Goal: Transaction & Acquisition: Purchase product/service

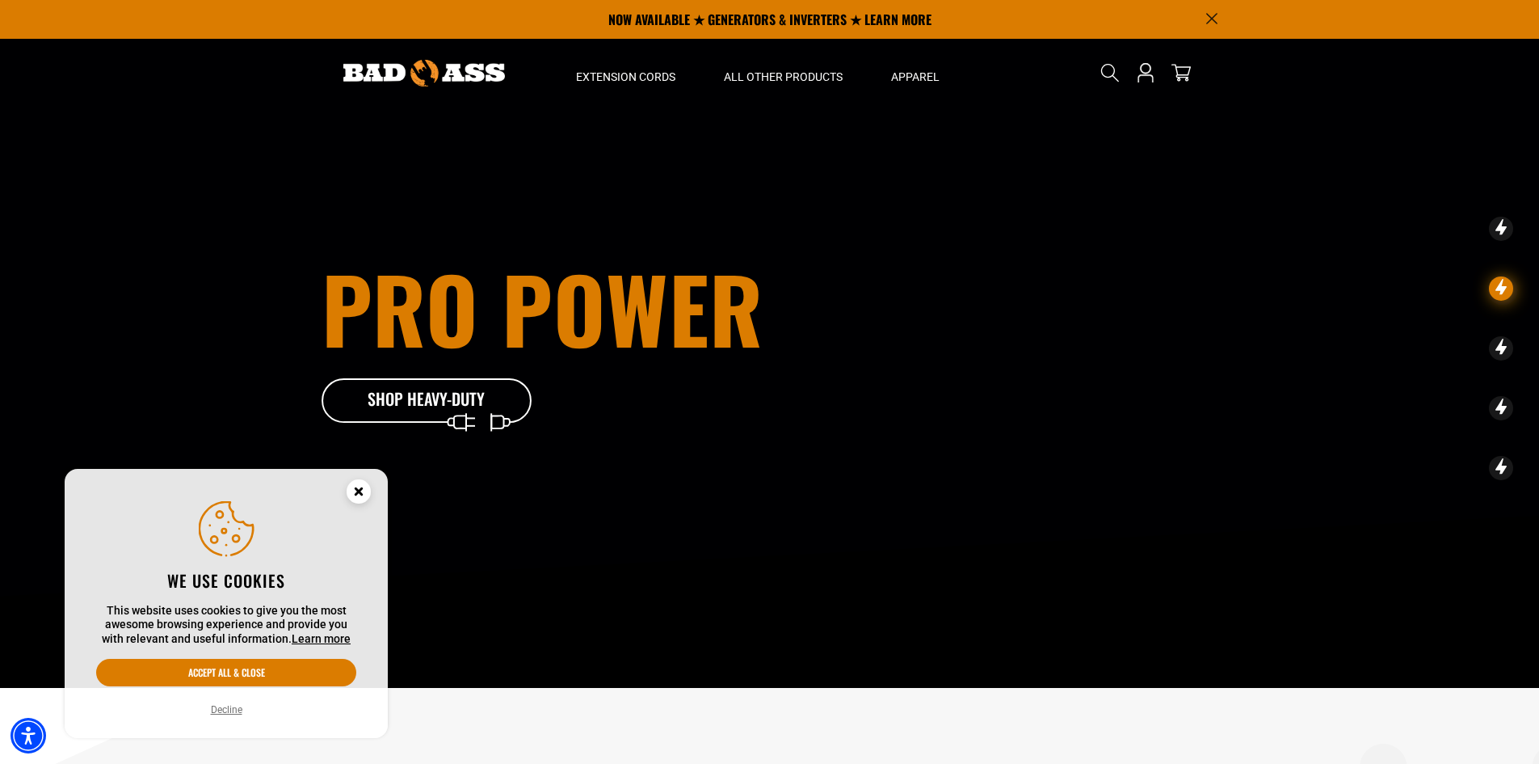
click at [352, 495] on circle "Close this option" at bounding box center [359, 491] width 24 height 24
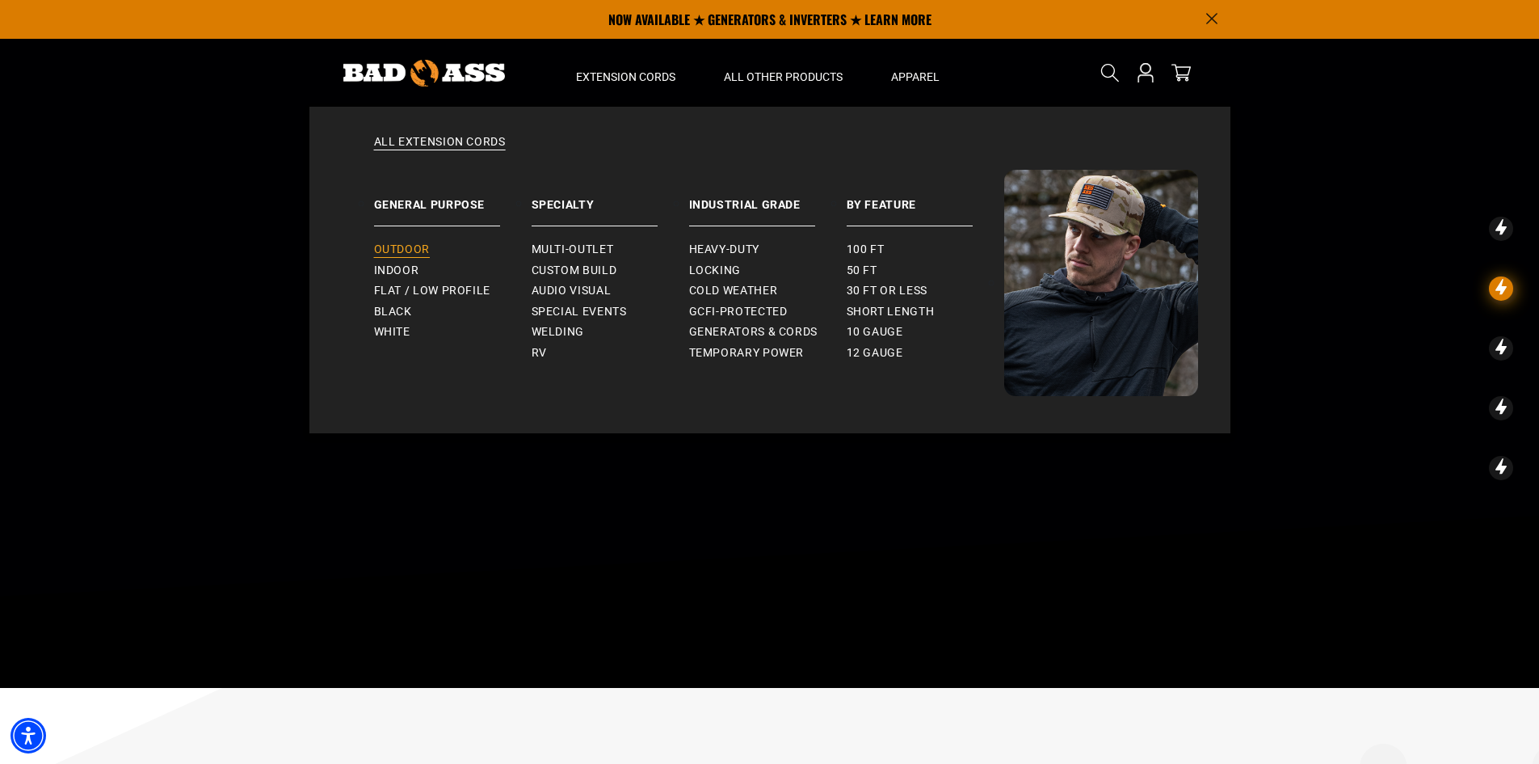
click at [411, 244] on span "Outdoor" at bounding box center [402, 249] width 56 height 15
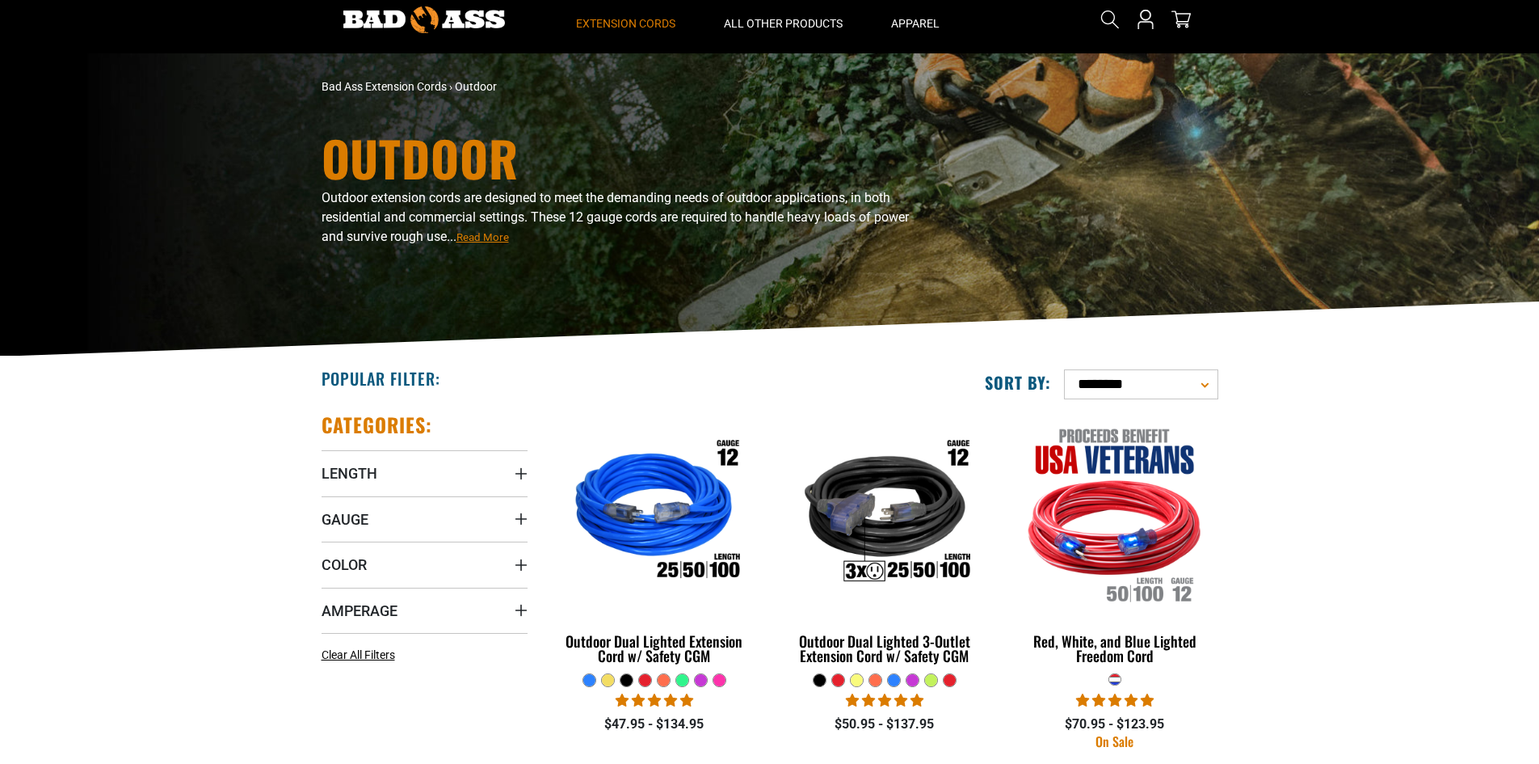
scroll to position [81, 0]
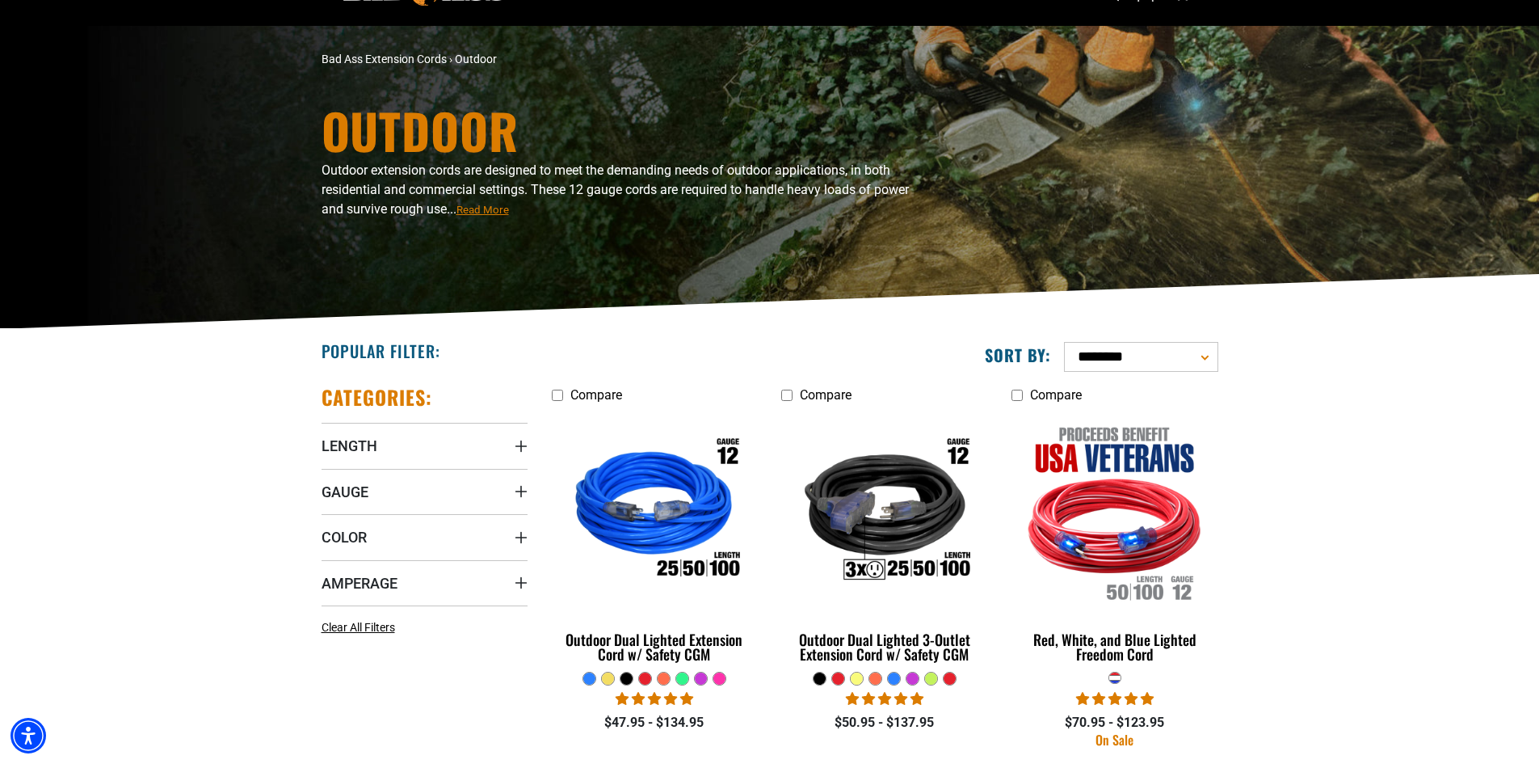
click at [591, 678] on div at bounding box center [589, 678] width 12 height 12
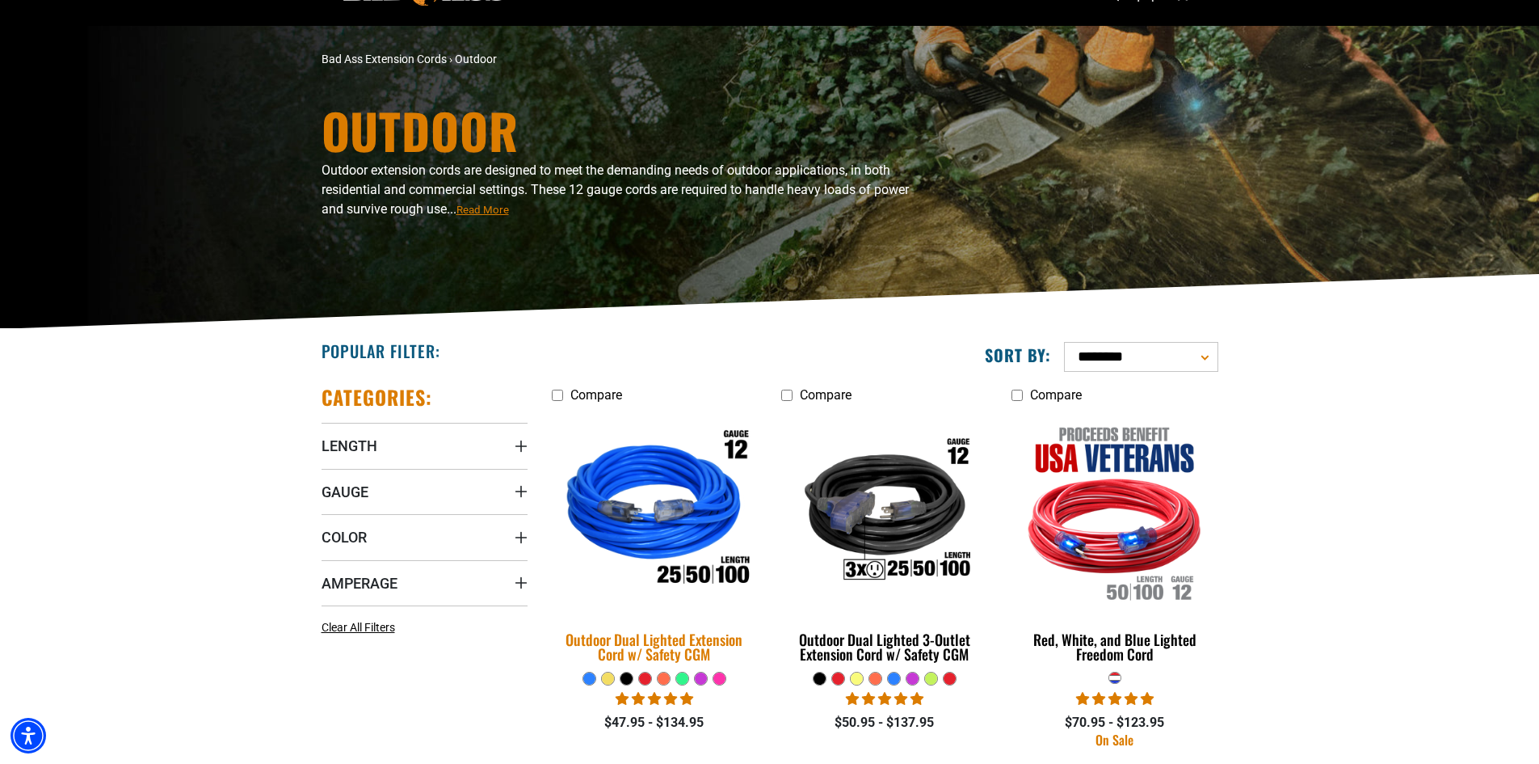
click at [633, 531] on img at bounding box center [654, 511] width 226 height 207
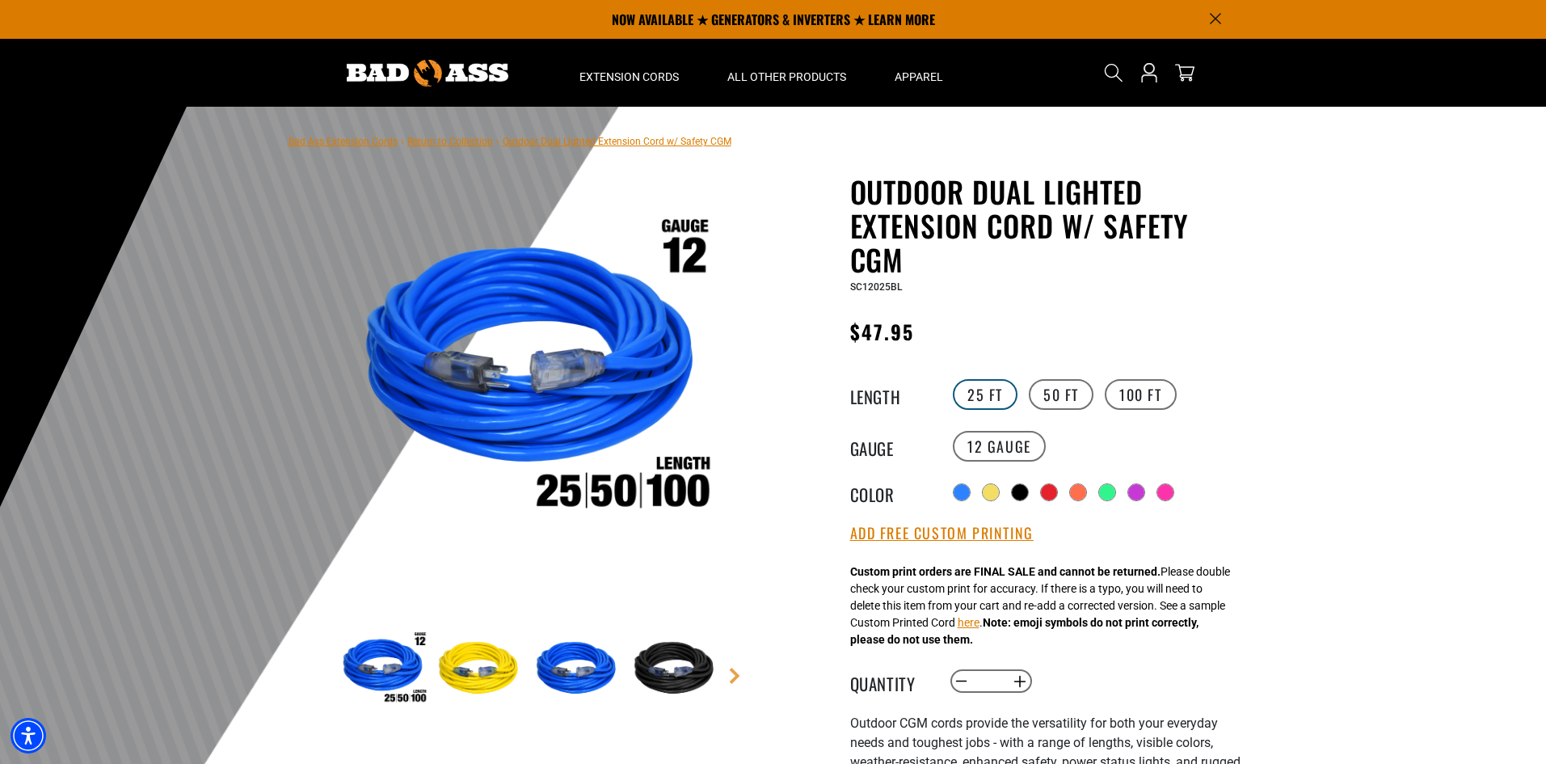
click at [987, 389] on label "25 FT" at bounding box center [985, 394] width 65 height 31
click at [1021, 684] on button "Increase quantity for Outdoor Dual Lighted Extension Cord w/ Safety CGM" at bounding box center [1019, 680] width 25 height 27
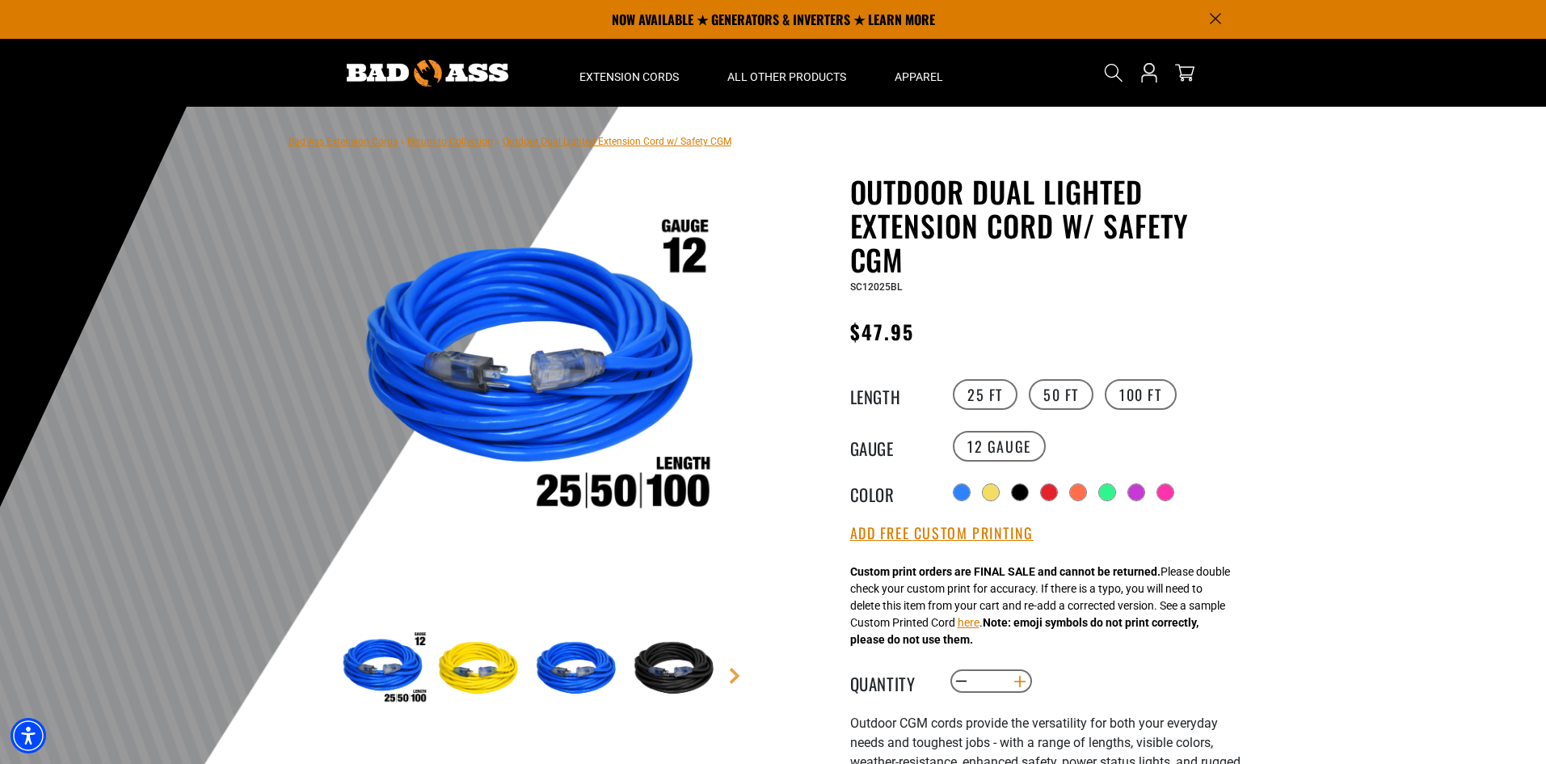
click at [1021, 684] on button "Increase quantity for Outdoor Dual Lighted Extension Cord w/ Safety CGM" at bounding box center [1019, 680] width 25 height 27
click at [1021, 683] on button "Increase quantity for Outdoor Dual Lighted Extension Cord w/ Safety CGM" at bounding box center [1019, 680] width 25 height 27
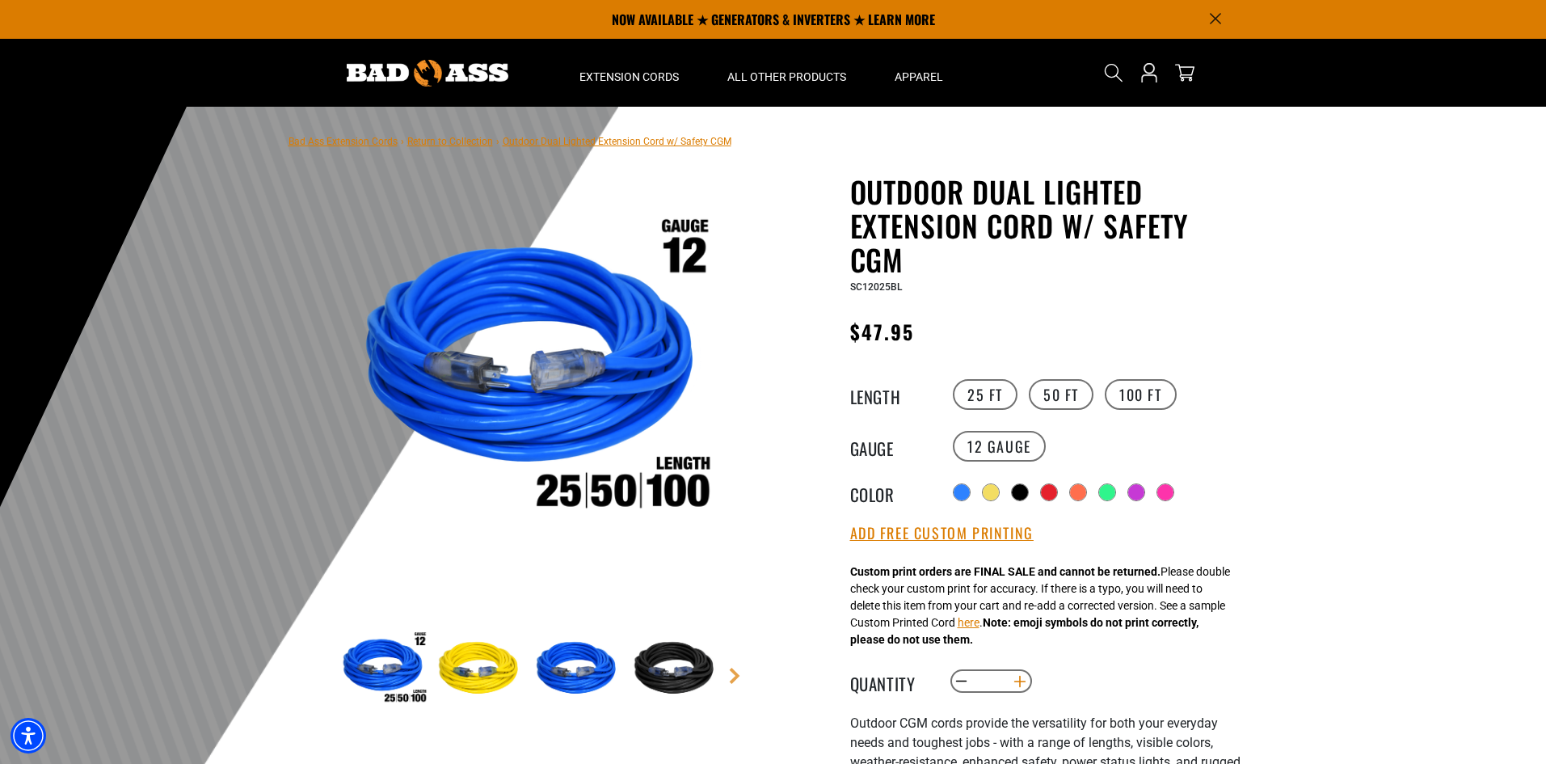
click at [1021, 683] on button "Increase quantity for Outdoor Dual Lighted Extension Cord w/ Safety CGM" at bounding box center [1019, 680] width 25 height 27
click at [1021, 682] on button "Increase quantity for Outdoor Dual Lighted Extension Cord w/ Safety CGM" at bounding box center [1019, 680] width 25 height 27
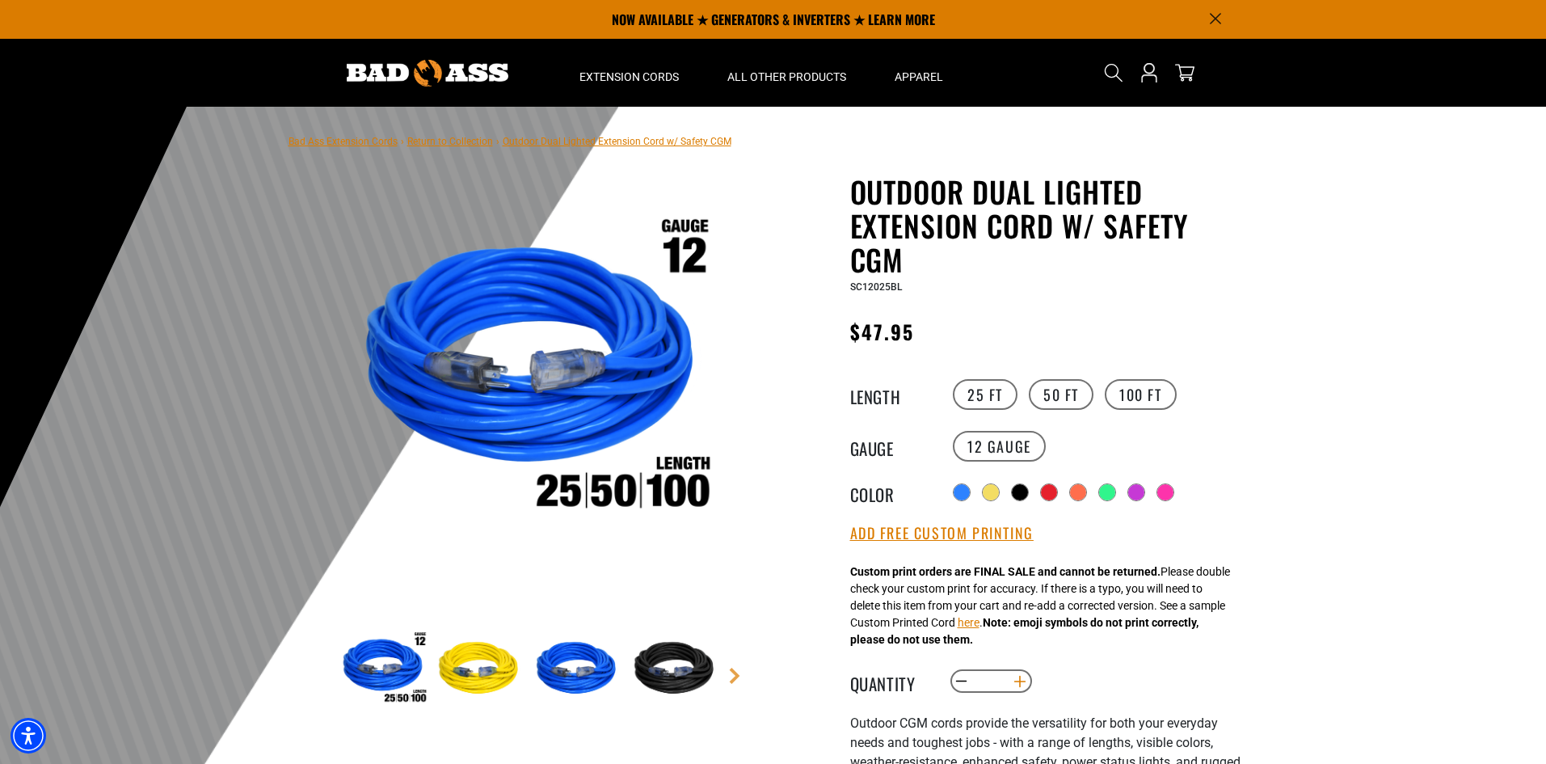
click at [1021, 682] on button "Increase quantity for Outdoor Dual Lighted Extension Cord w/ Safety CGM" at bounding box center [1019, 680] width 25 height 27
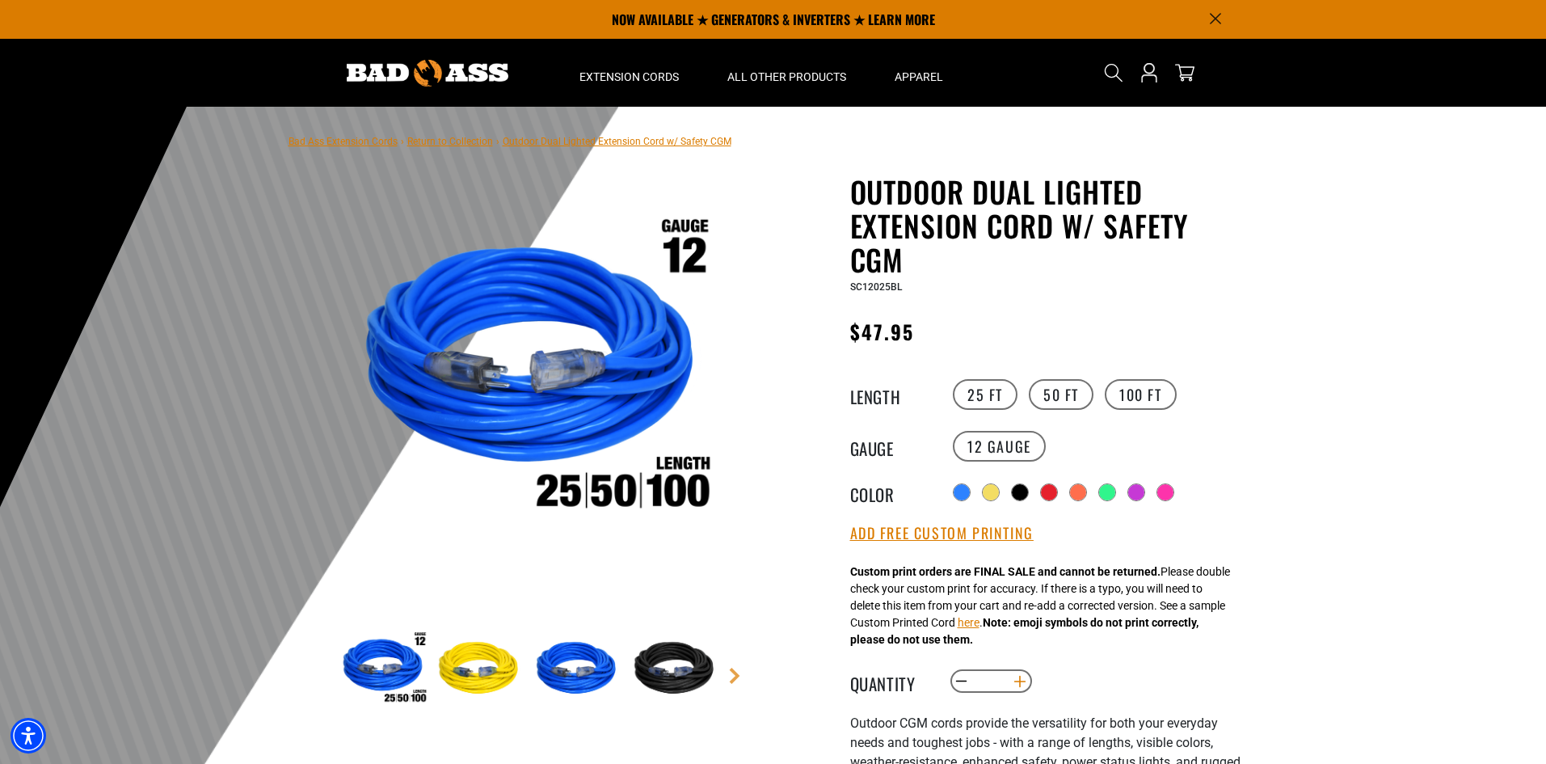
click at [1021, 682] on button "Increase quantity for Outdoor Dual Lighted Extension Cord w/ Safety CGM" at bounding box center [1019, 680] width 25 height 27
click at [1021, 681] on button "Increase quantity for Outdoor Dual Lighted Extension Cord w/ Safety CGM" at bounding box center [1019, 680] width 25 height 27
click at [1020, 680] on button "Increase quantity for Outdoor Dual Lighted Extension Cord w/ Safety CGM" at bounding box center [1019, 680] width 25 height 27
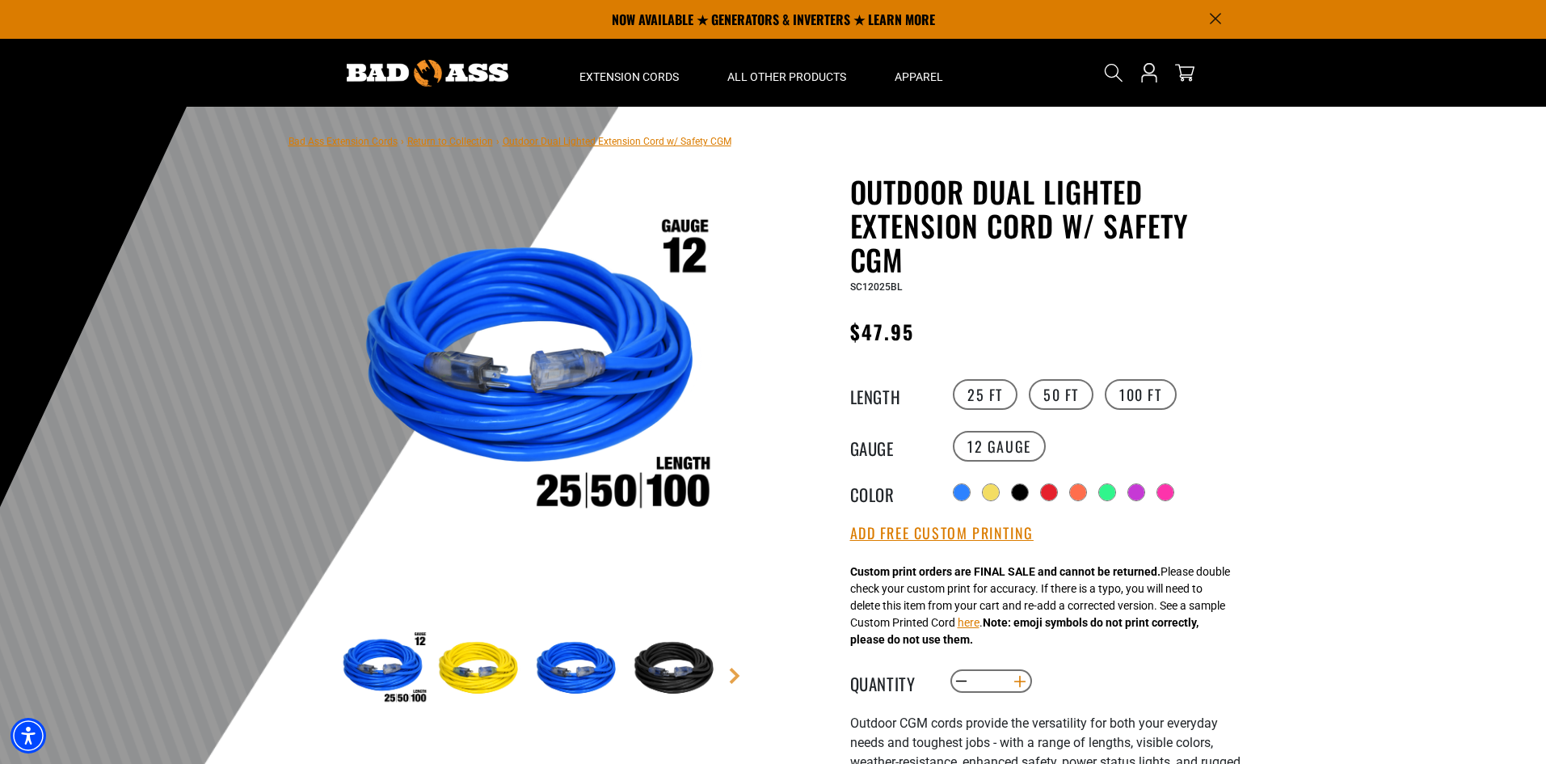
type input "**"
click at [1126, 668] on div "Decrease quantity for Outdoor Dual Lighted Extension Cord w/ Safety CGM ** Incr…" at bounding box center [1114, 680] width 330 height 27
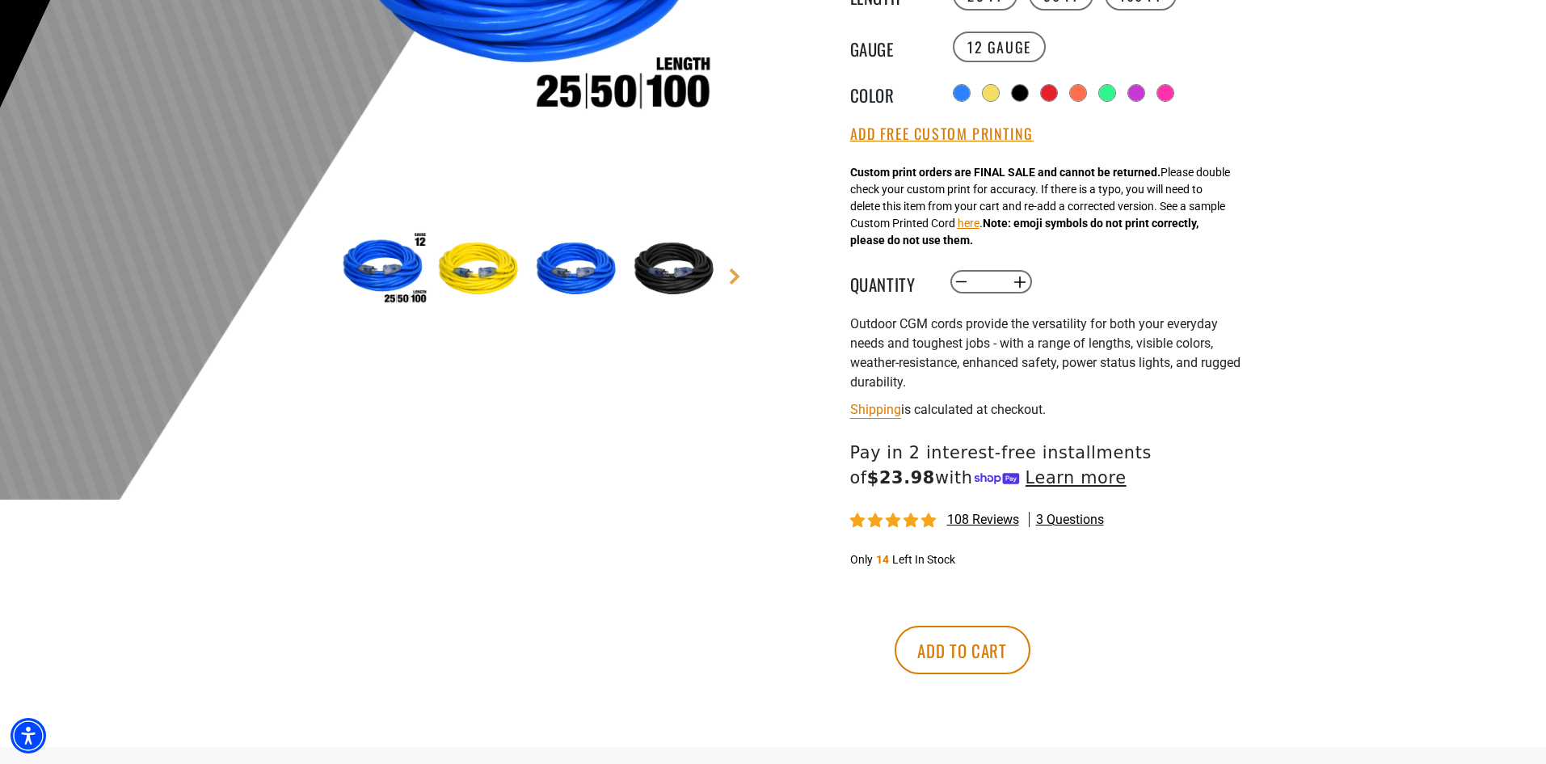
scroll to position [404, 0]
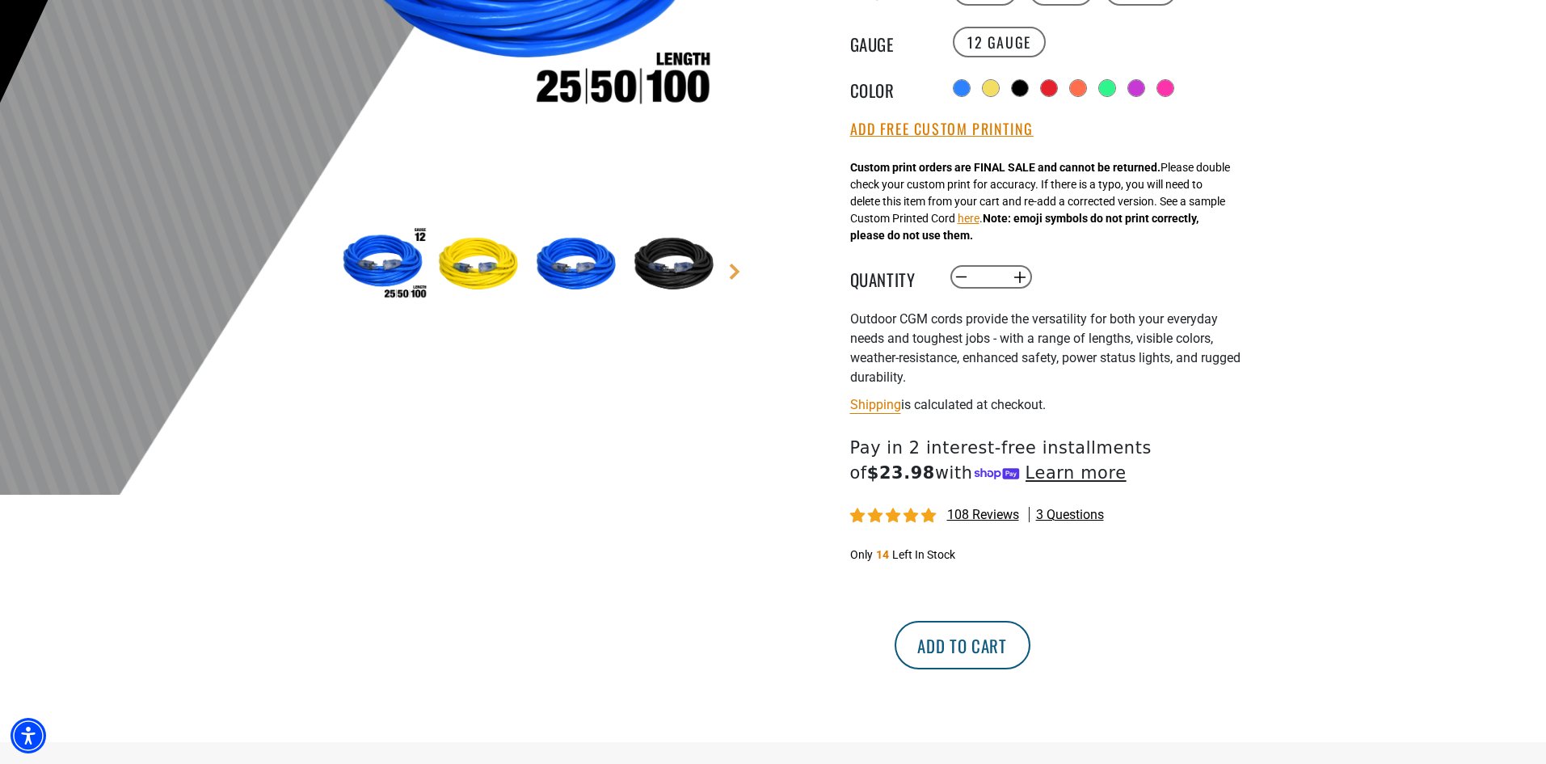
click at [1030, 647] on button "Add to cart" at bounding box center [962, 645] width 136 height 48
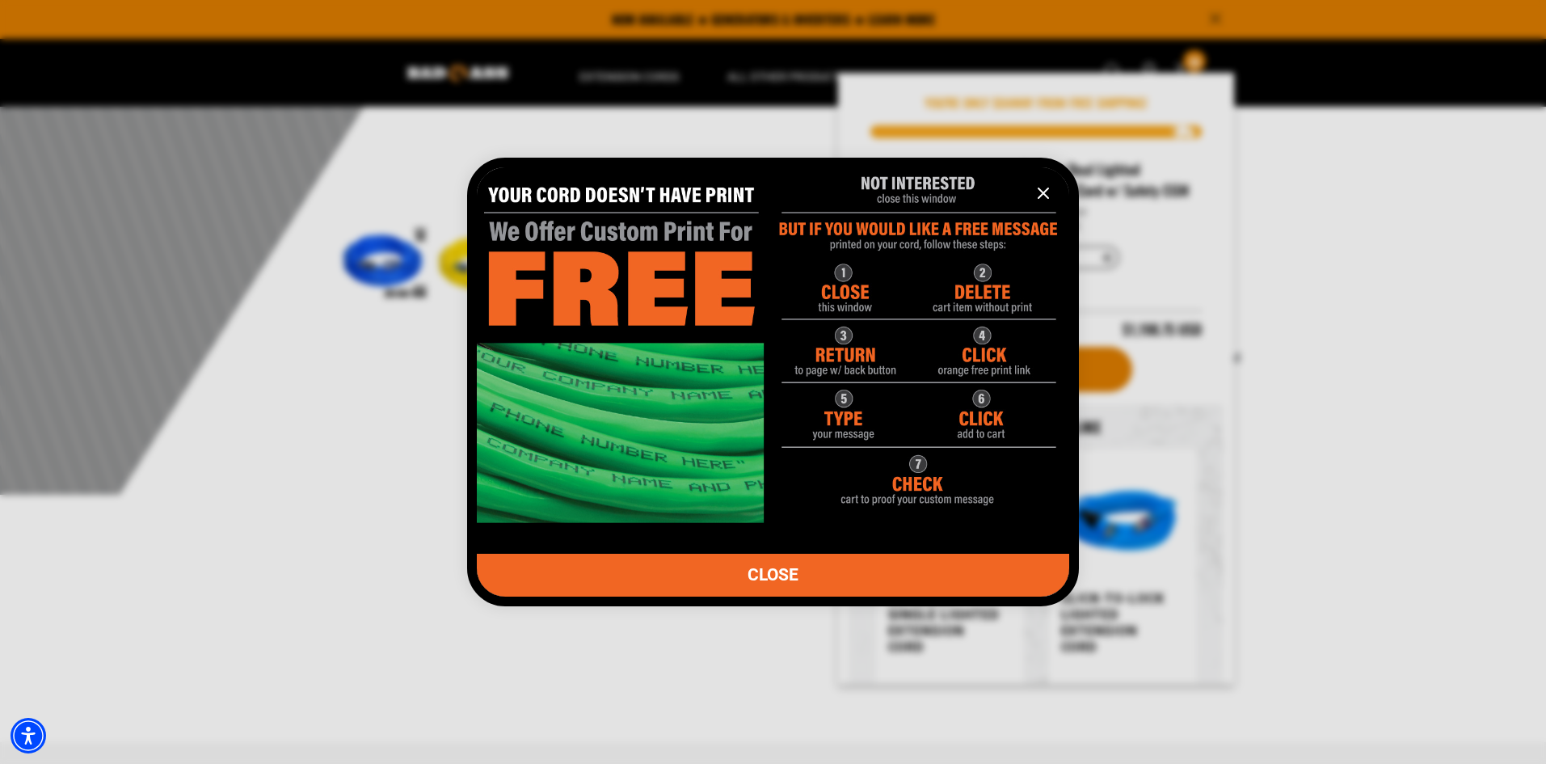
click at [764, 570] on span "CLOSE" at bounding box center [772, 574] width 51 height 17
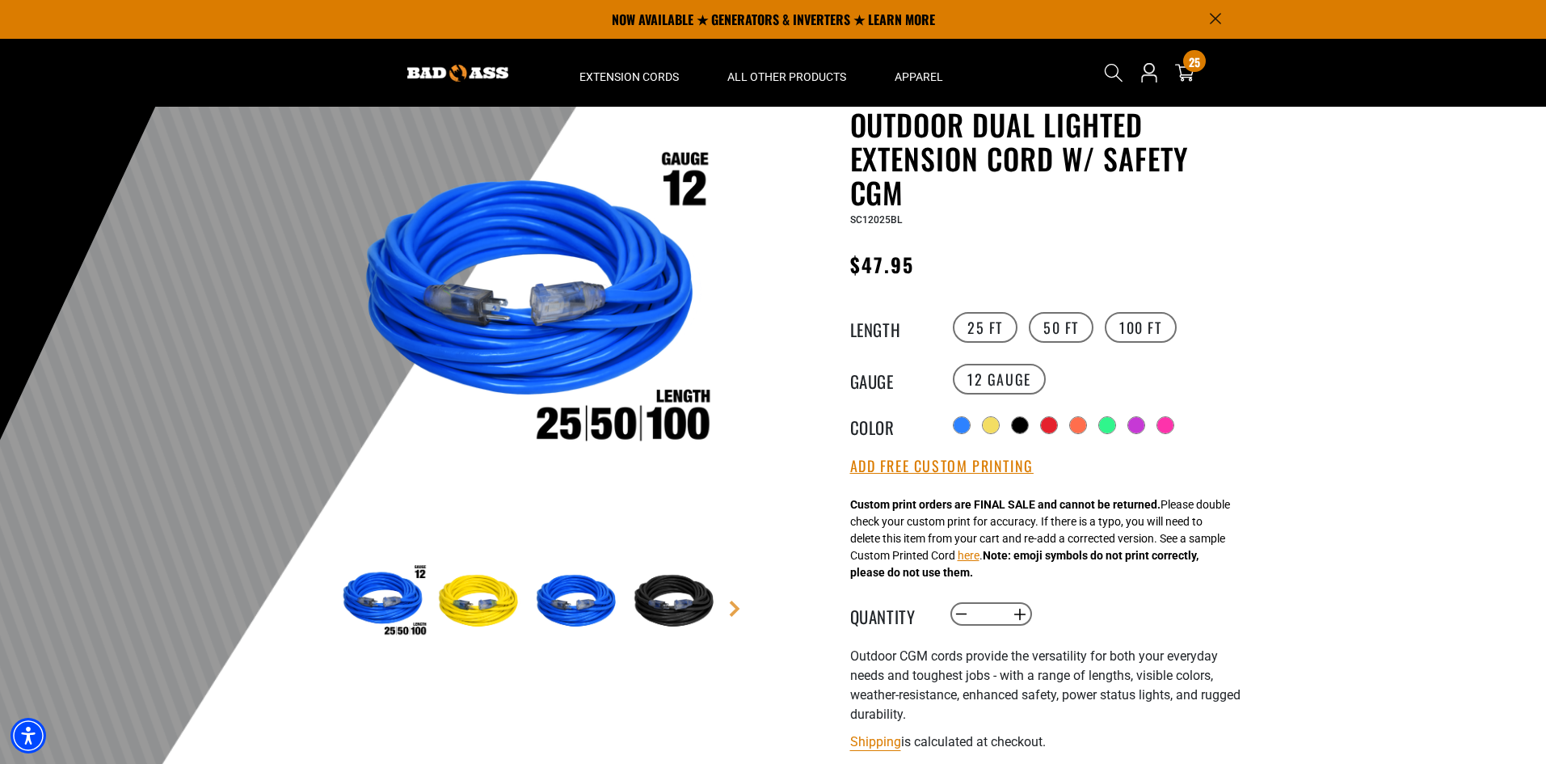
scroll to position [0, 0]
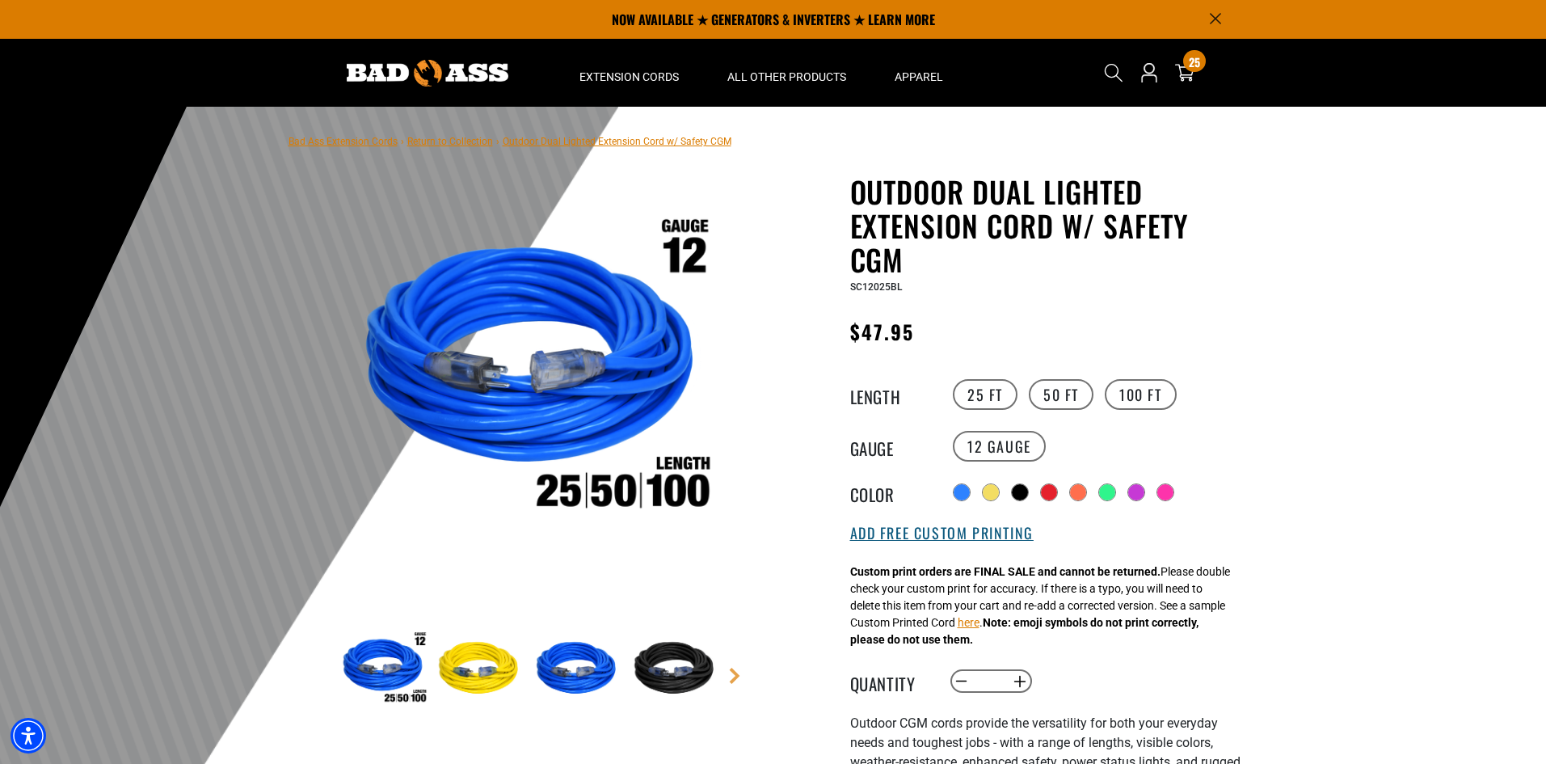
click at [925, 537] on button "Add Free Custom Printing" at bounding box center [941, 533] width 183 height 18
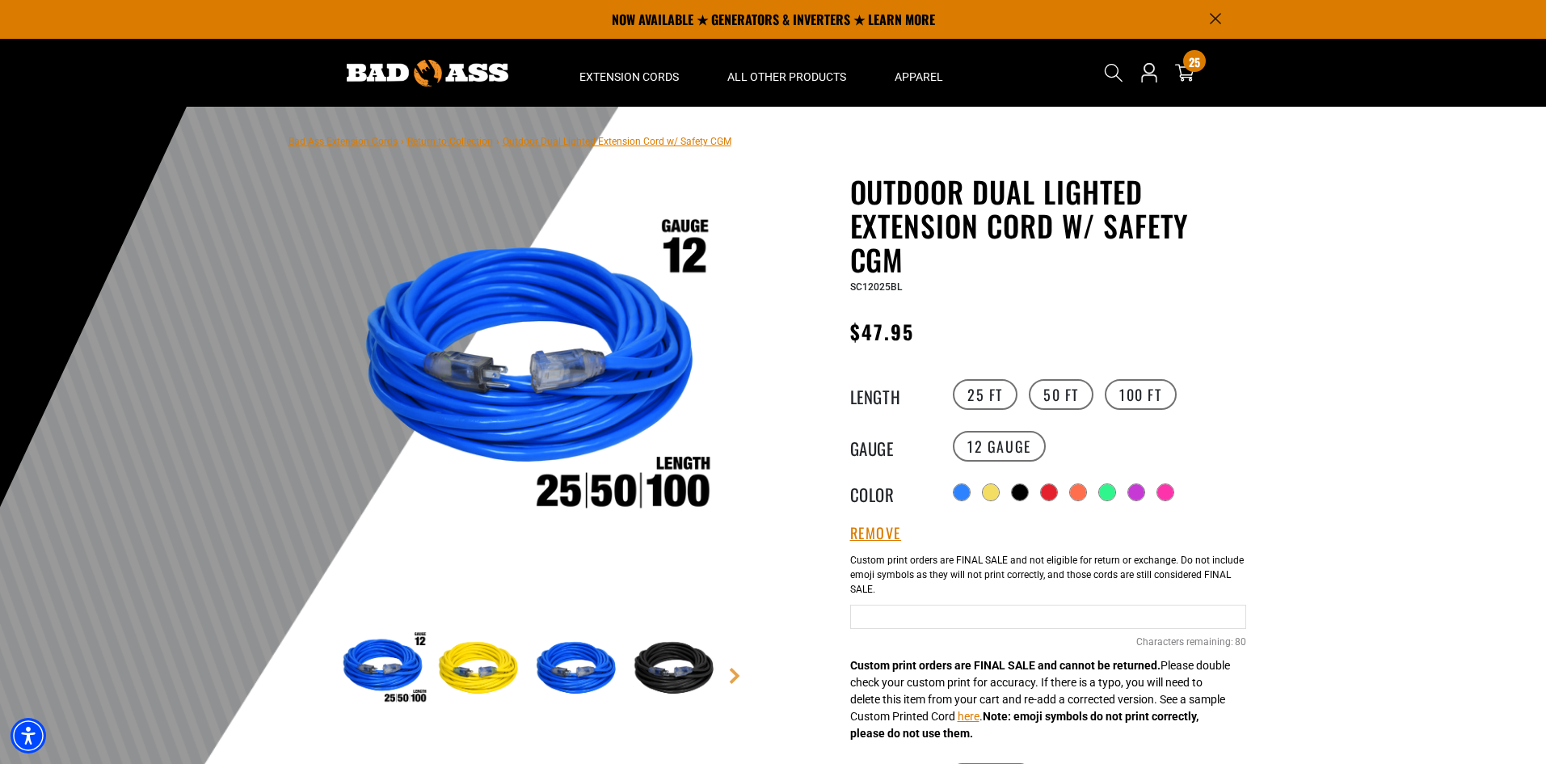
click at [894, 629] on input "Blue Cables" at bounding box center [1048, 616] width 396 height 24
click at [981, 615] on input "**********" at bounding box center [1048, 616] width 396 height 24
type input "**********"
click at [1356, 591] on div at bounding box center [773, 503] width 1546 height 792
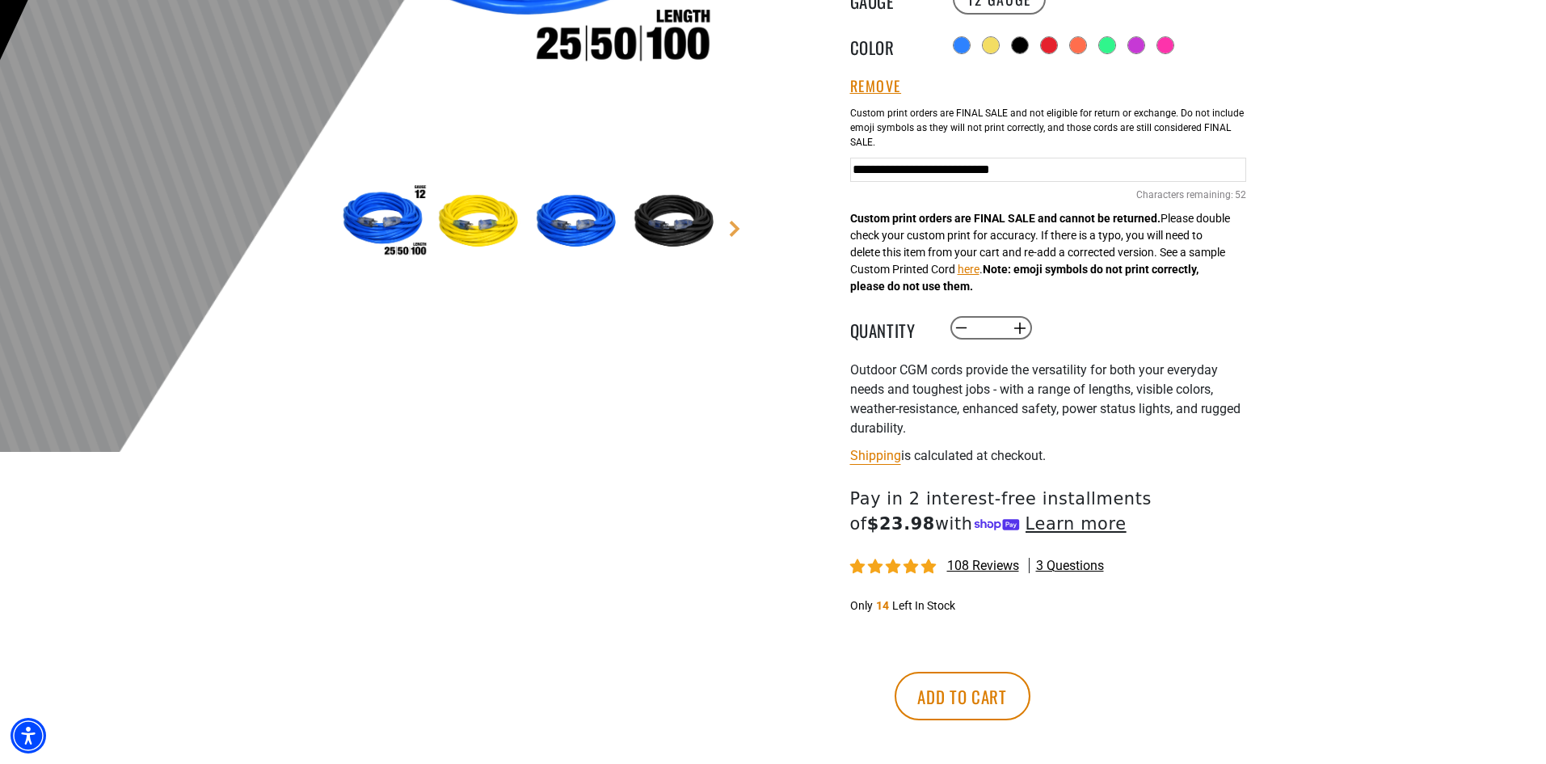
scroll to position [485, 0]
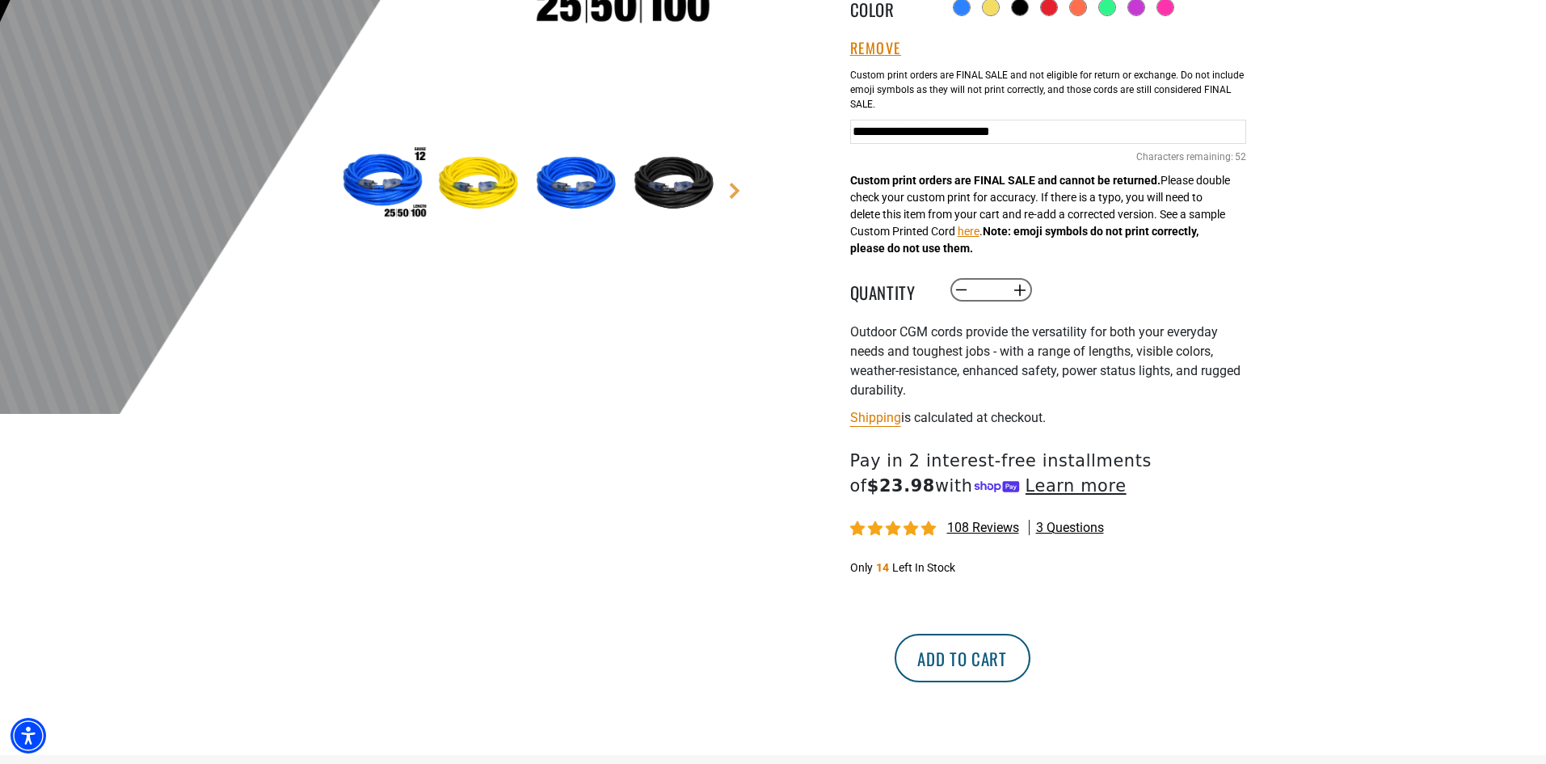
click at [1030, 659] on button "Add to cart" at bounding box center [962, 657] width 136 height 48
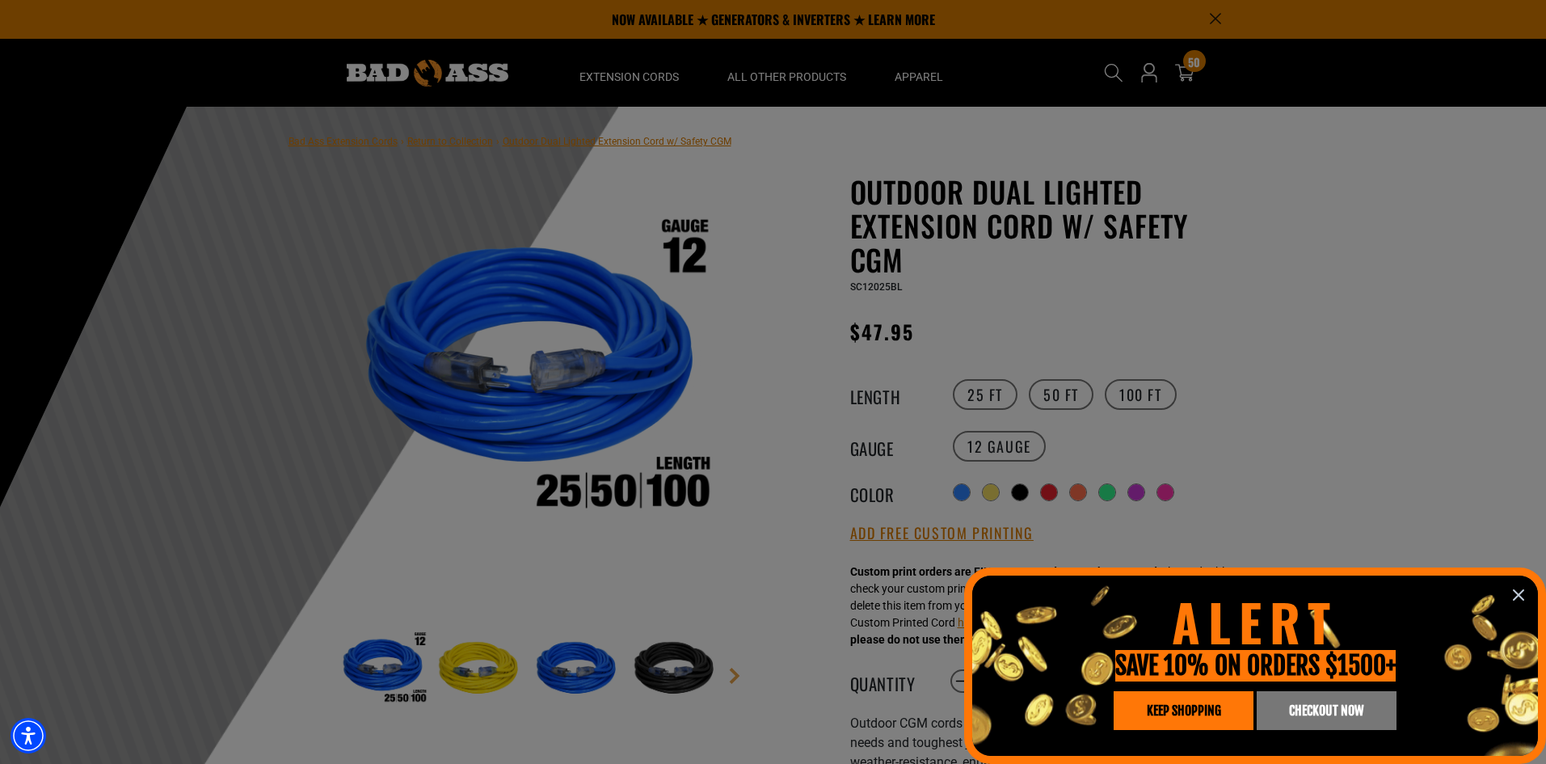
drag, startPoint x: 1517, startPoint y: 591, endPoint x: 1501, endPoint y: 581, distance: 18.2
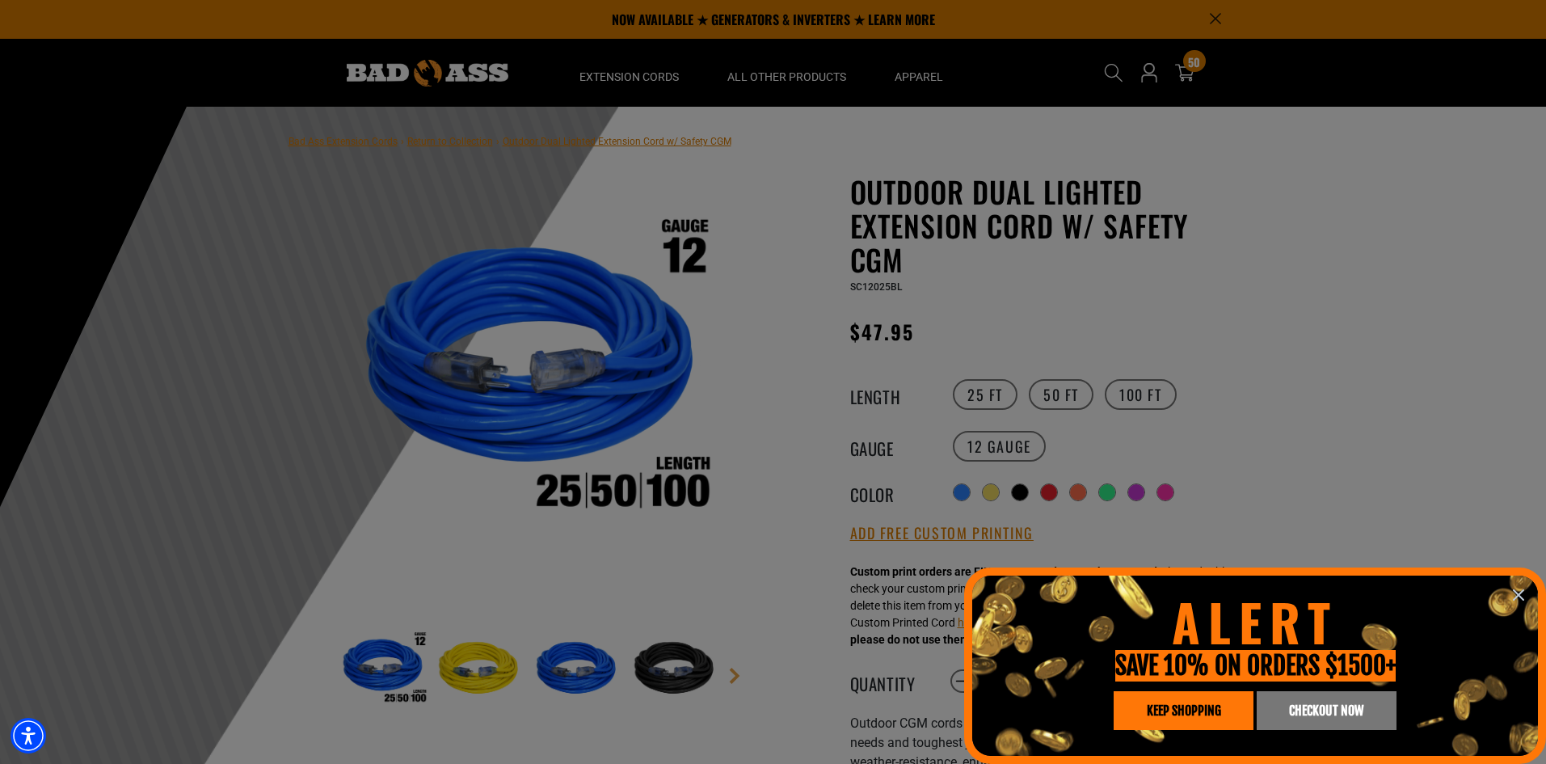
click at [1516, 591] on icon "information" at bounding box center [1518, 594] width 19 height 19
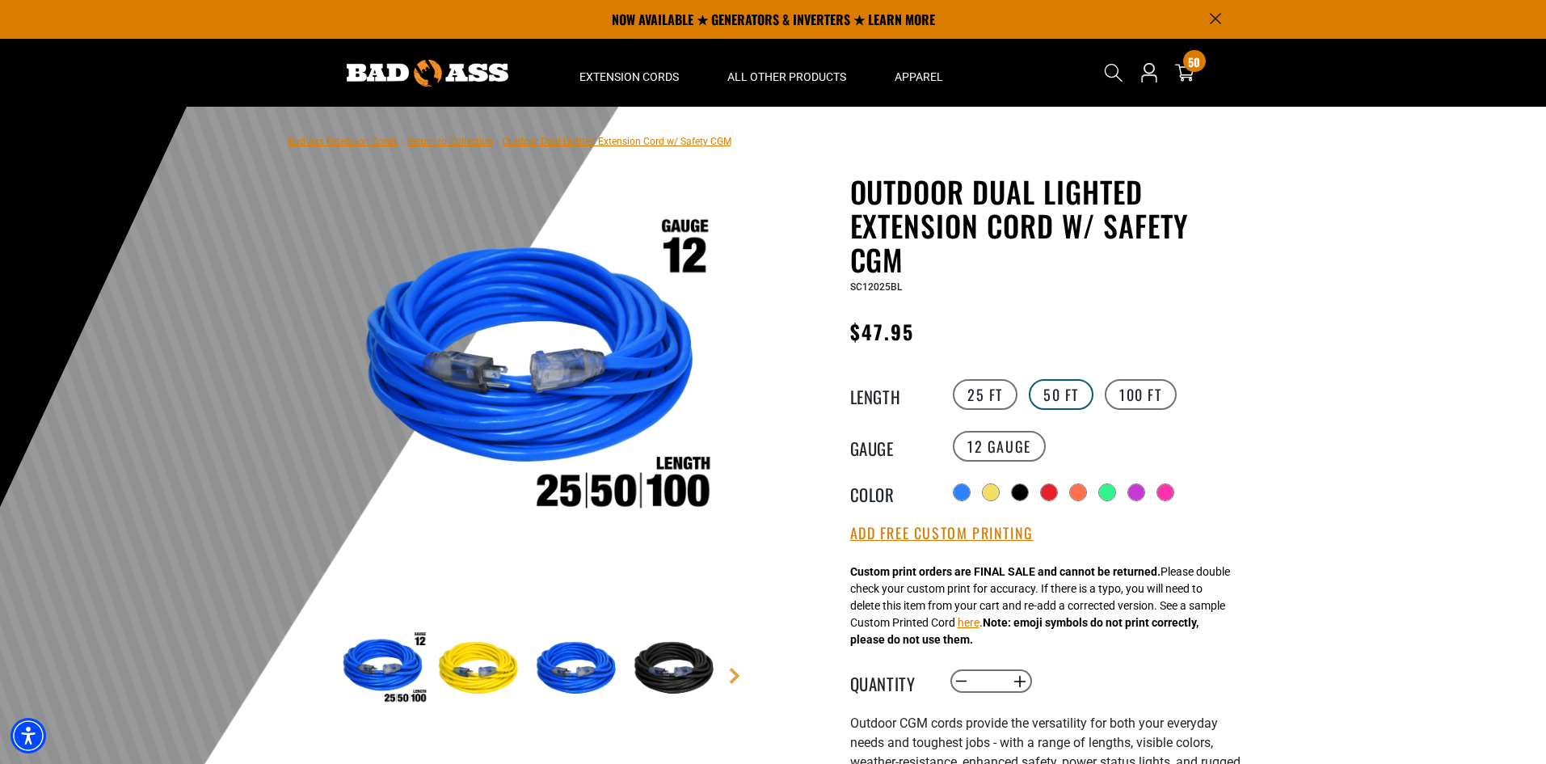
click at [1050, 392] on label "50 FT" at bounding box center [1061, 394] width 65 height 31
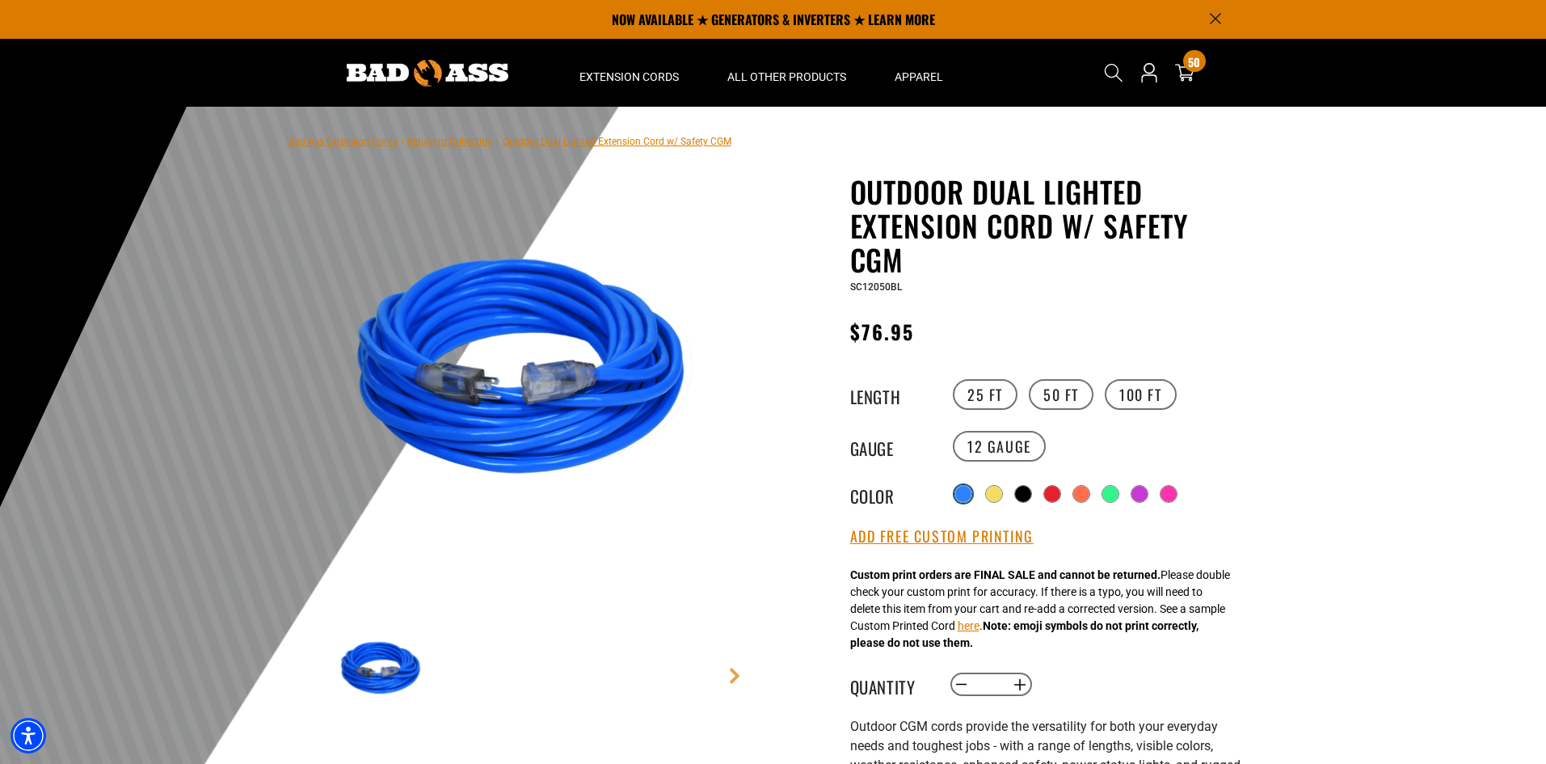
click at [966, 495] on div at bounding box center [963, 494] width 16 height 16
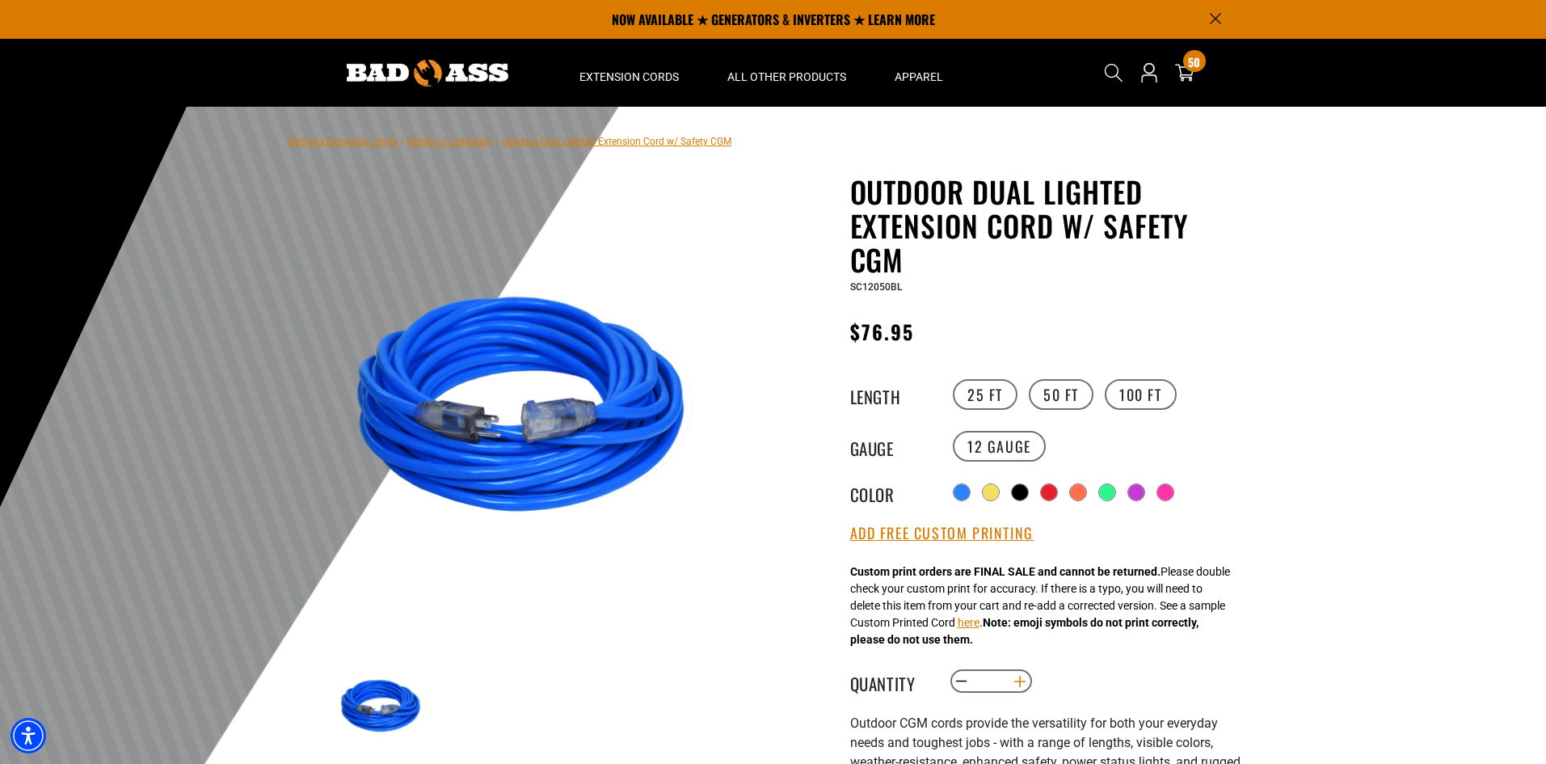
click at [1022, 684] on button "Increase quantity for Outdoor Dual Lighted Extension Cord w/ Safety CGM" at bounding box center [1019, 680] width 25 height 27
click at [1021, 682] on button "Increase quantity for Outdoor Dual Lighted Extension Cord w/ Safety CGM" at bounding box center [1019, 680] width 25 height 27
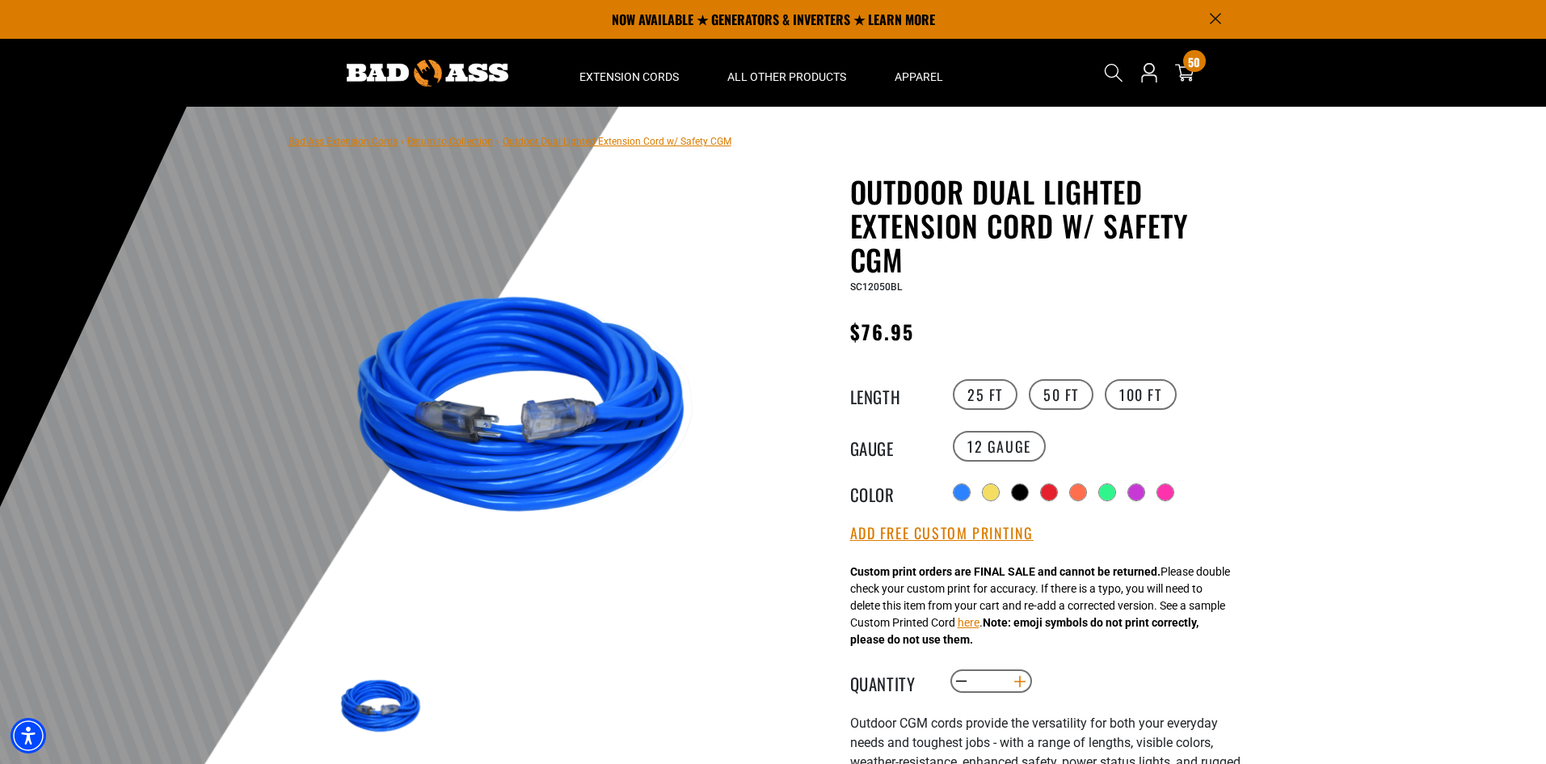
click at [1021, 682] on button "Increase quantity for Outdoor Dual Lighted Extension Cord w/ Safety CGM" at bounding box center [1019, 680] width 25 height 27
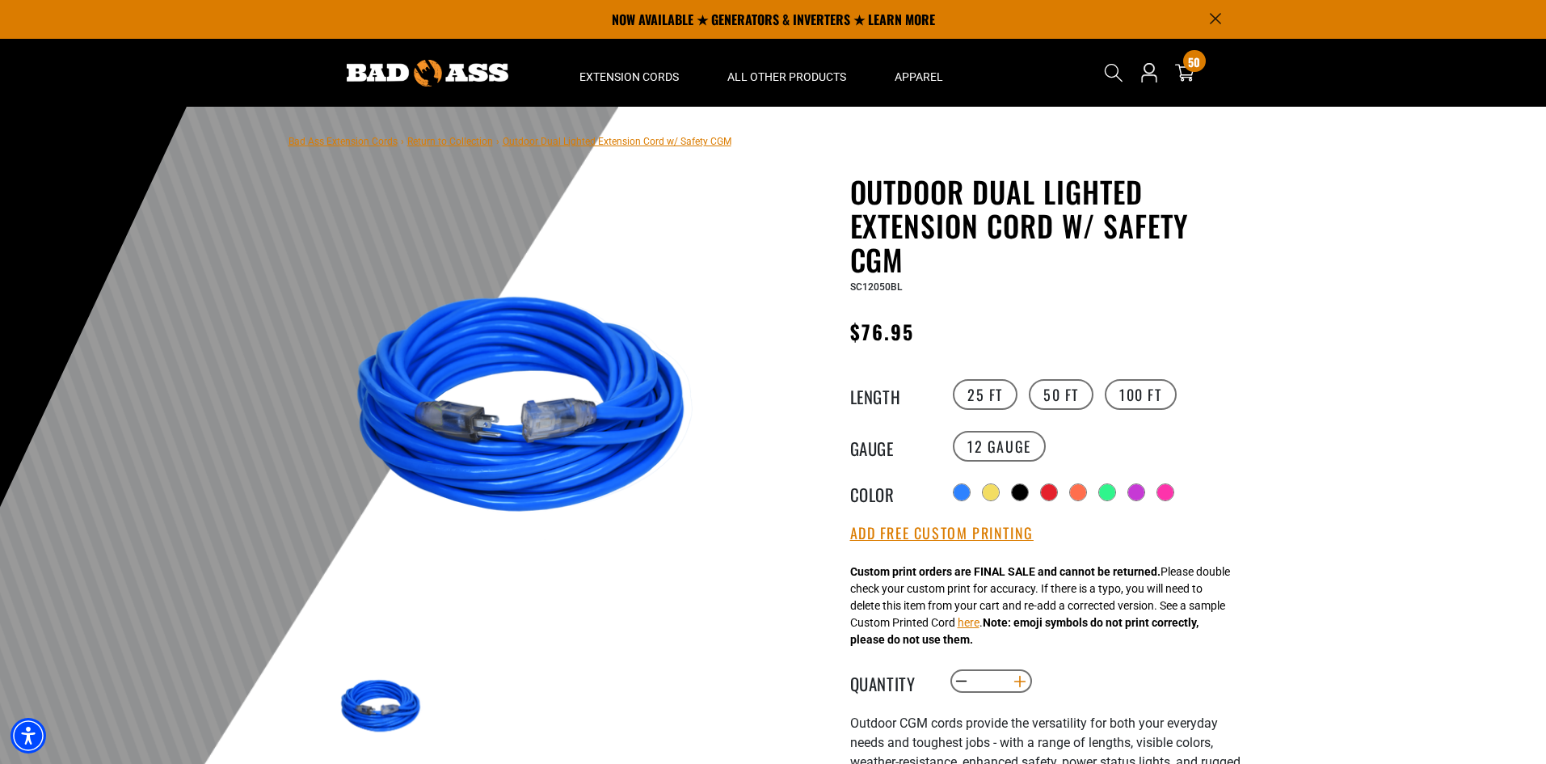
click at [1021, 682] on button "Increase quantity for Outdoor Dual Lighted Extension Cord w/ Safety CGM" at bounding box center [1019, 680] width 25 height 27
click at [1019, 685] on button "Increase quantity for Outdoor Dual Lighted Extension Cord w/ Safety CGM" at bounding box center [1019, 680] width 25 height 27
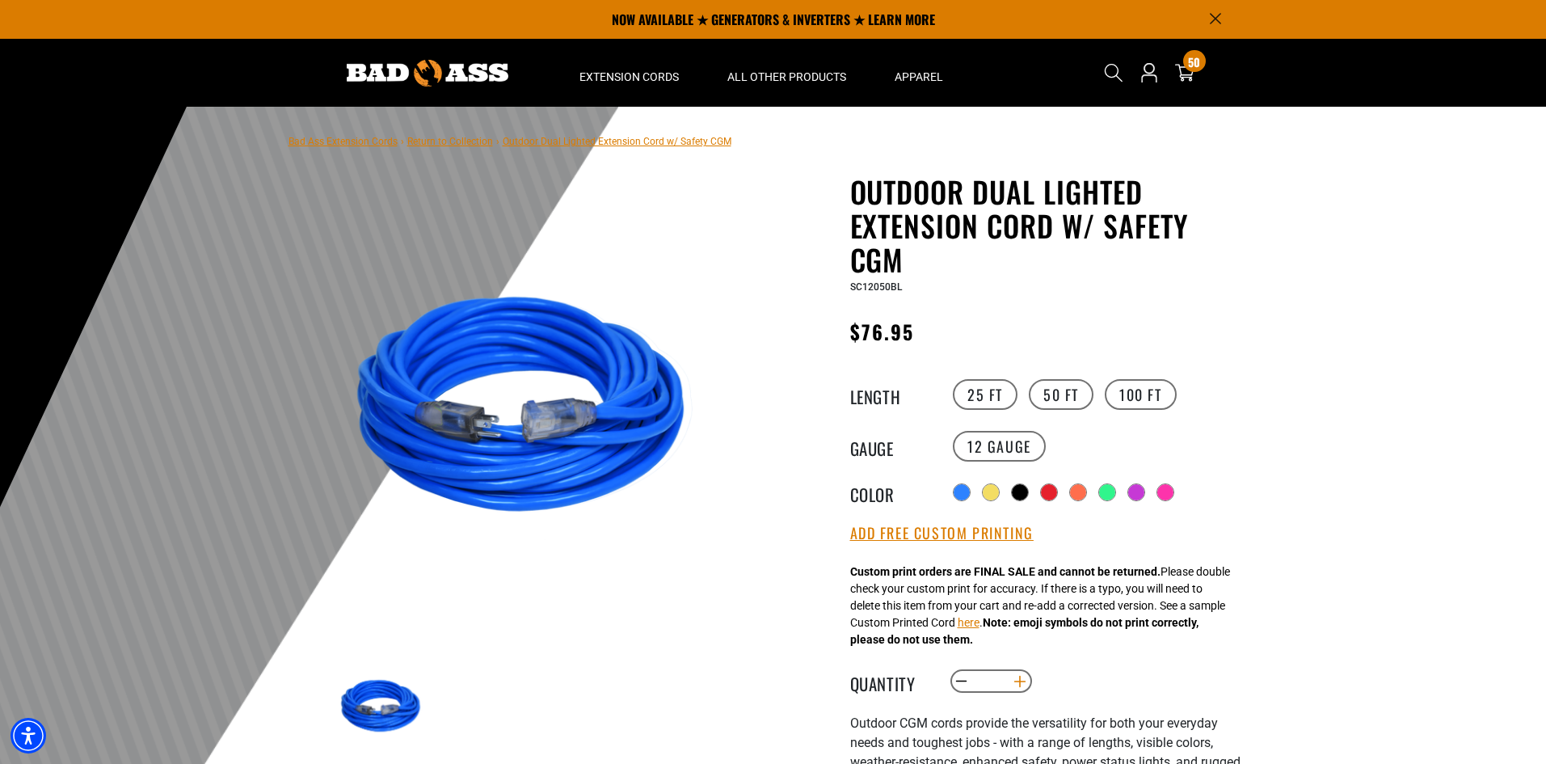
click at [1019, 685] on button "Increase quantity for Outdoor Dual Lighted Extension Cord w/ Safety CGM" at bounding box center [1019, 680] width 25 height 27
type input "**"
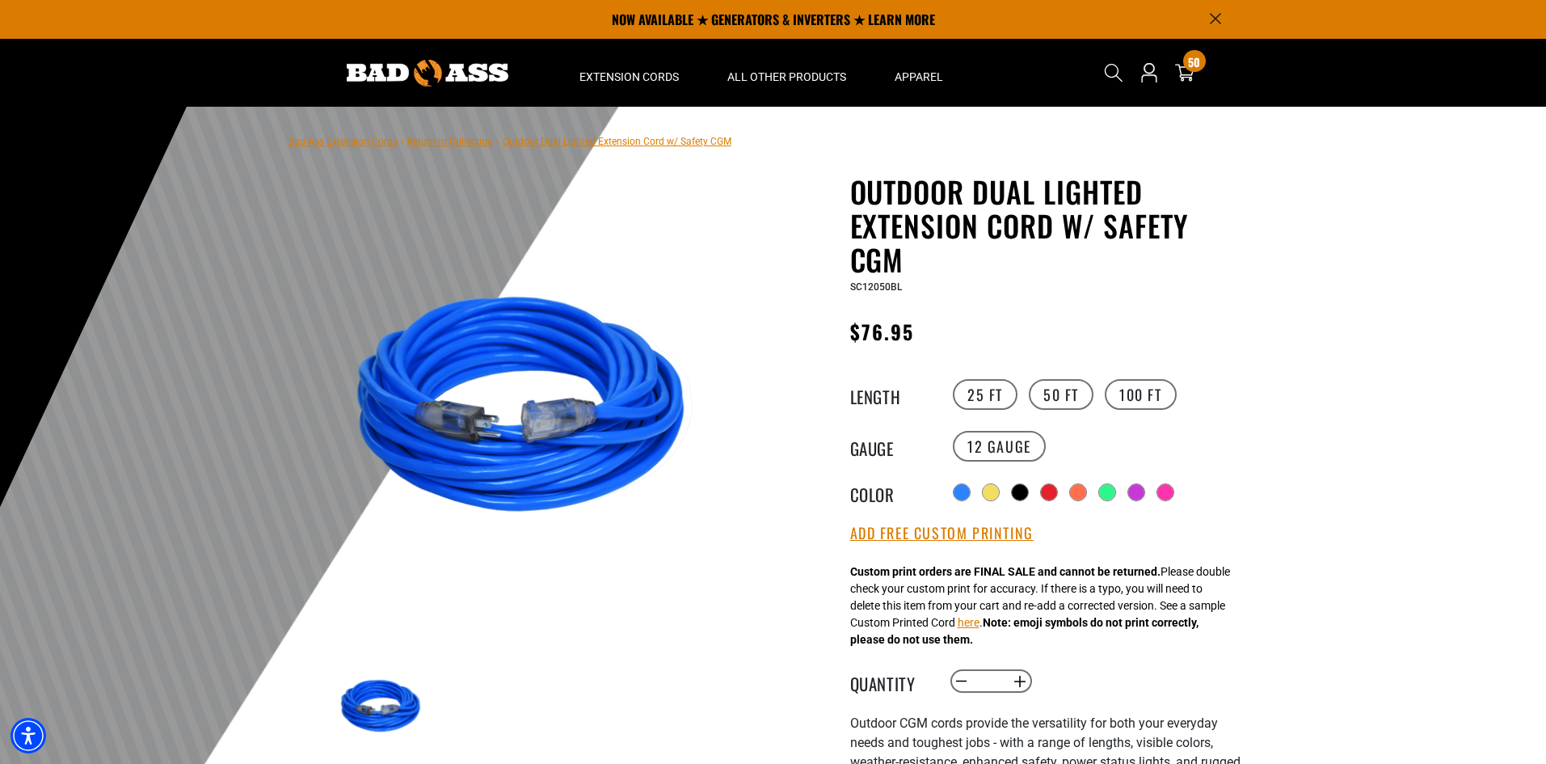
click at [1323, 638] on div at bounding box center [773, 503] width 1546 height 792
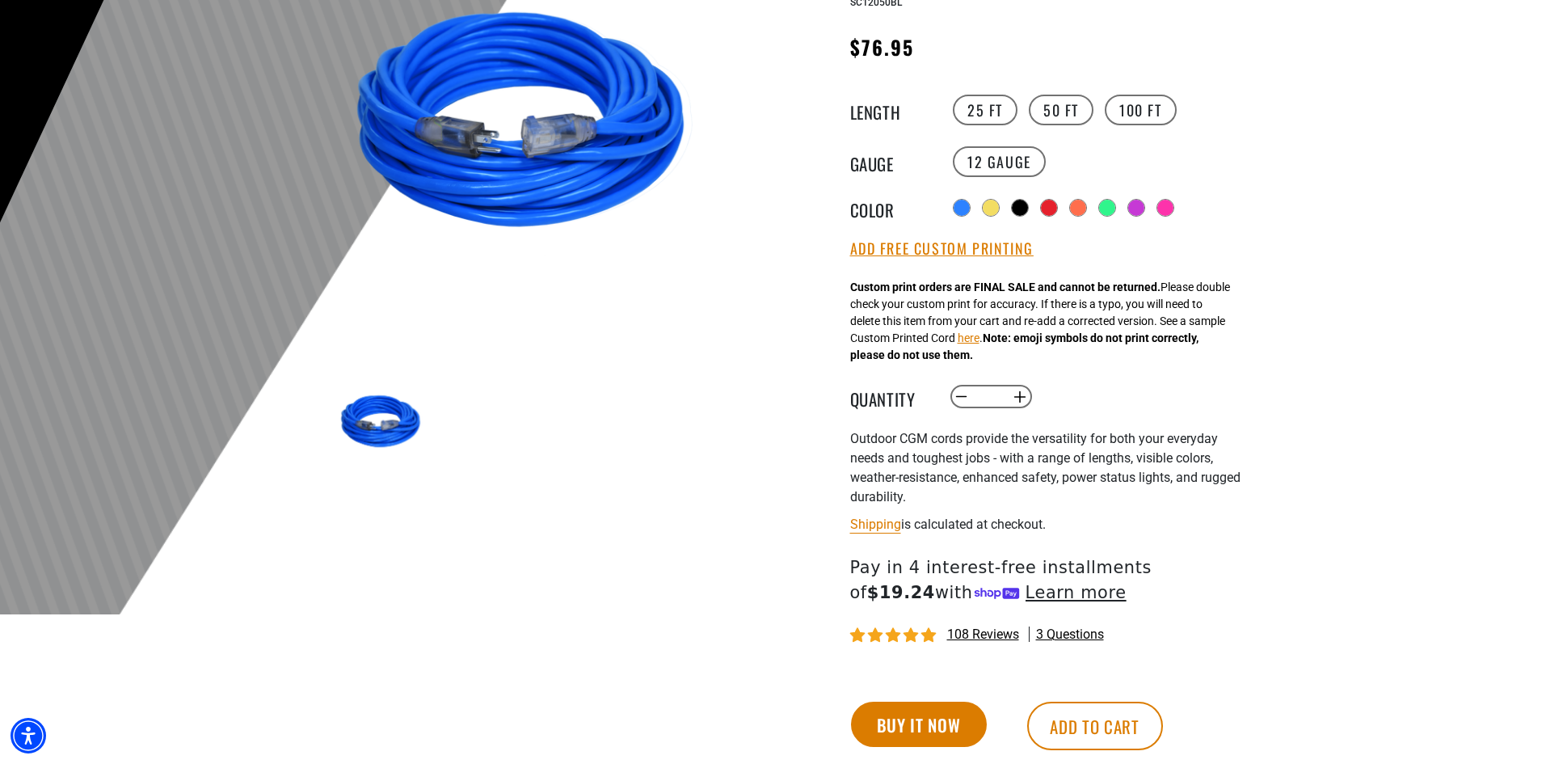
scroll to position [323, 0]
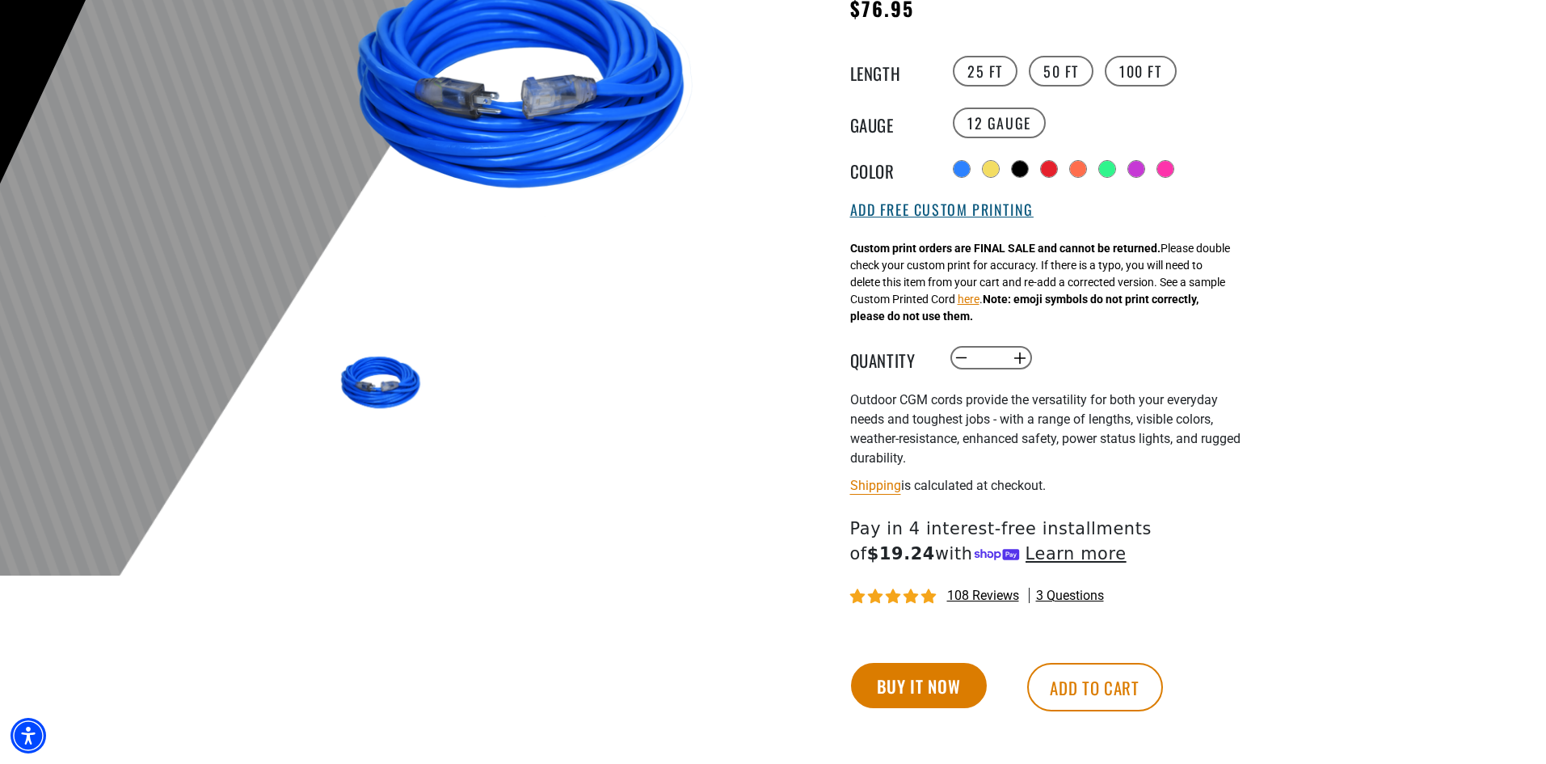
click at [926, 213] on button "Add Free Custom Printing" at bounding box center [941, 210] width 183 height 18
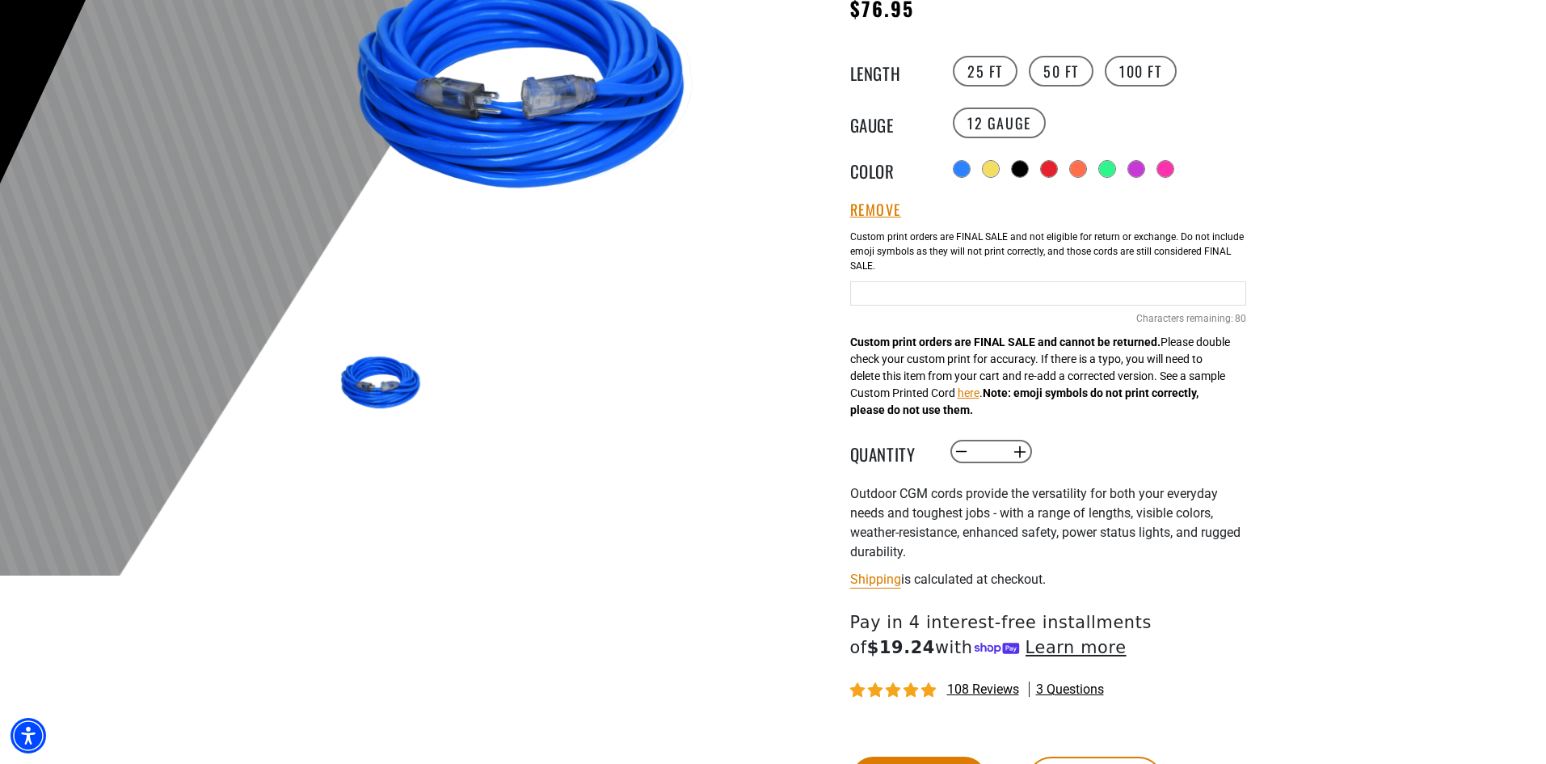
click at [945, 292] on input "text" at bounding box center [1048, 293] width 396 height 24
type input "**********"
click at [1370, 368] on div at bounding box center [773, 179] width 1546 height 792
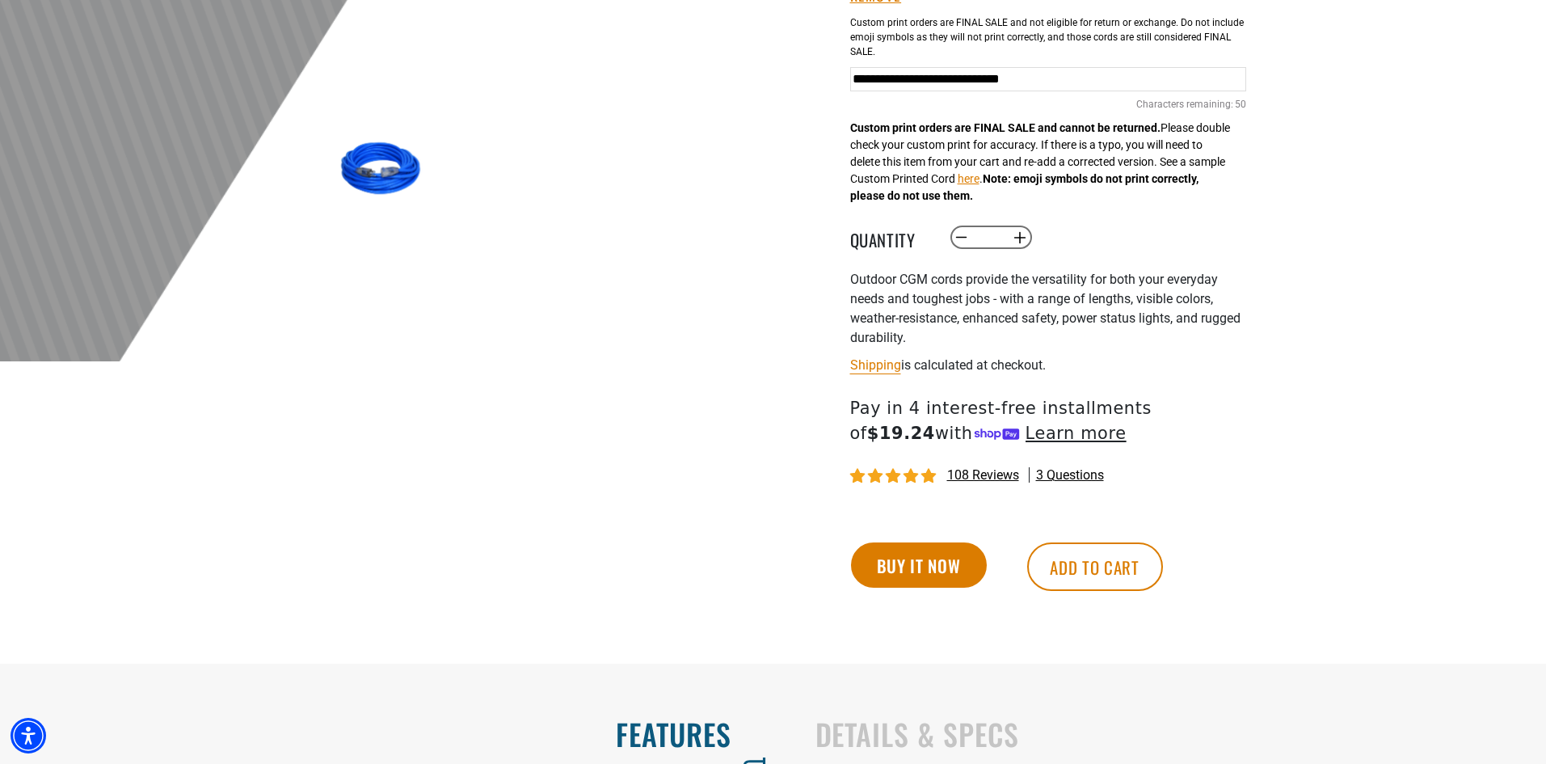
scroll to position [566, 0]
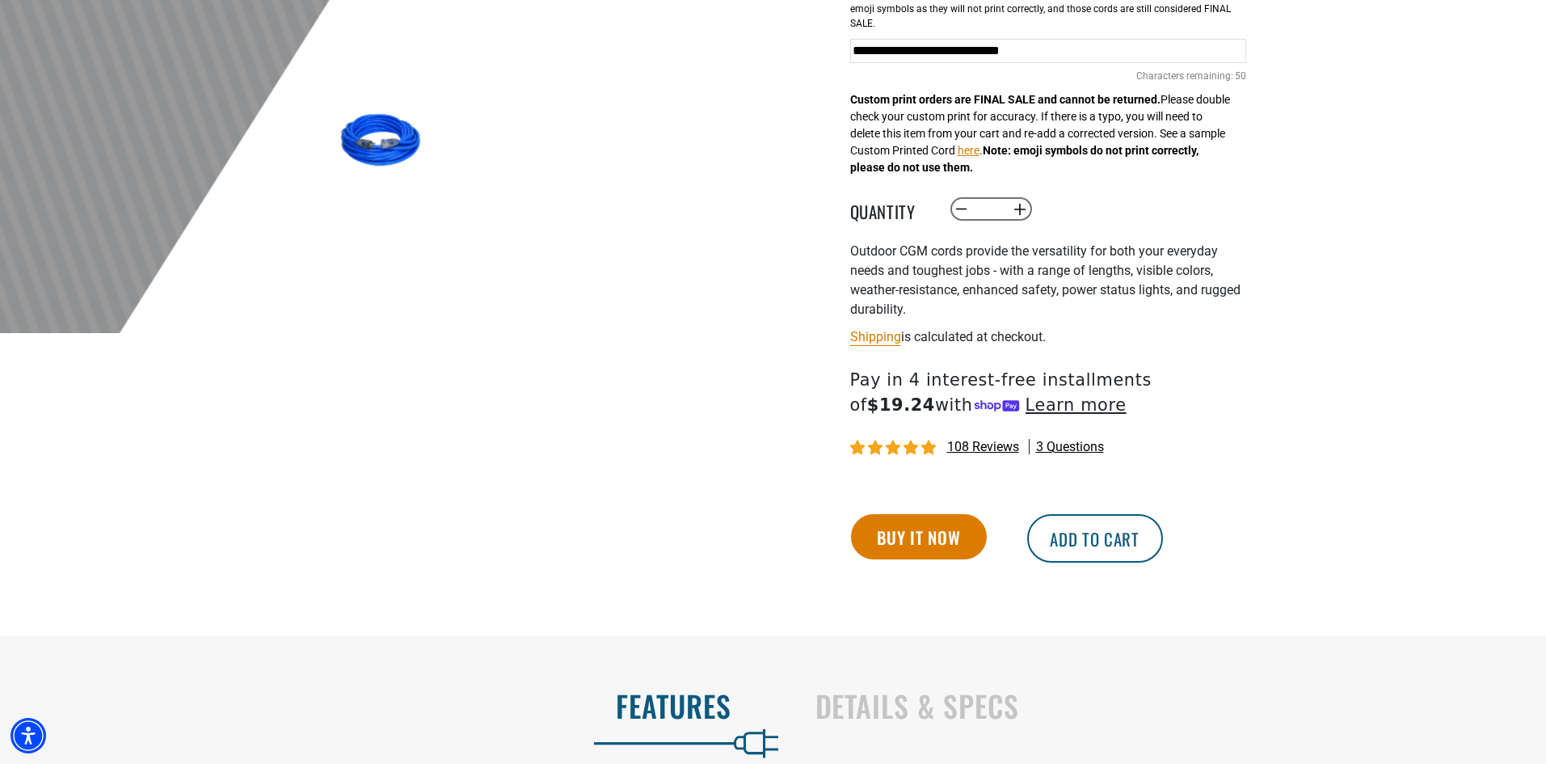
click at [1088, 541] on button "Add to cart" at bounding box center [1095, 538] width 136 height 48
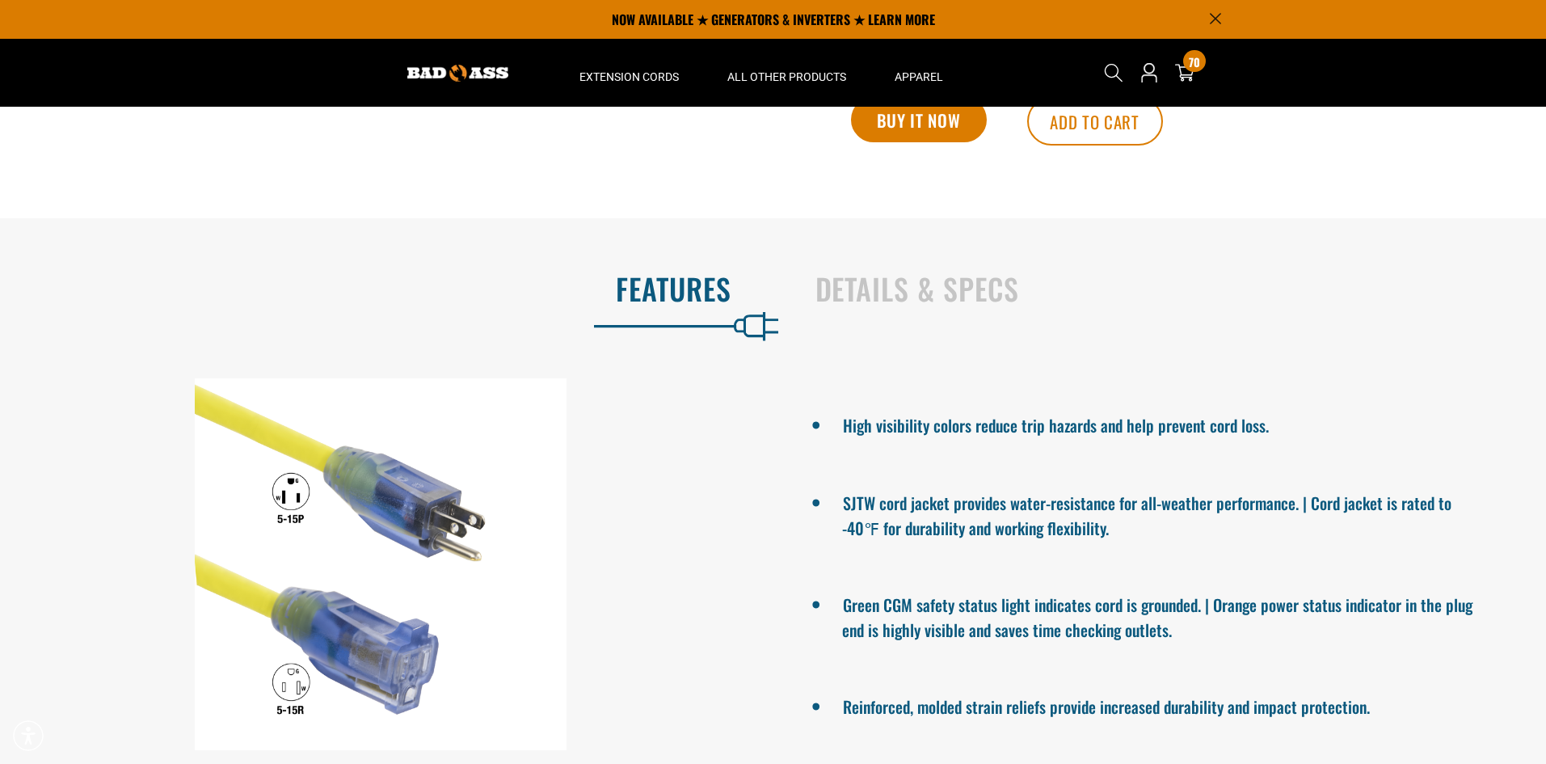
scroll to position [485, 0]
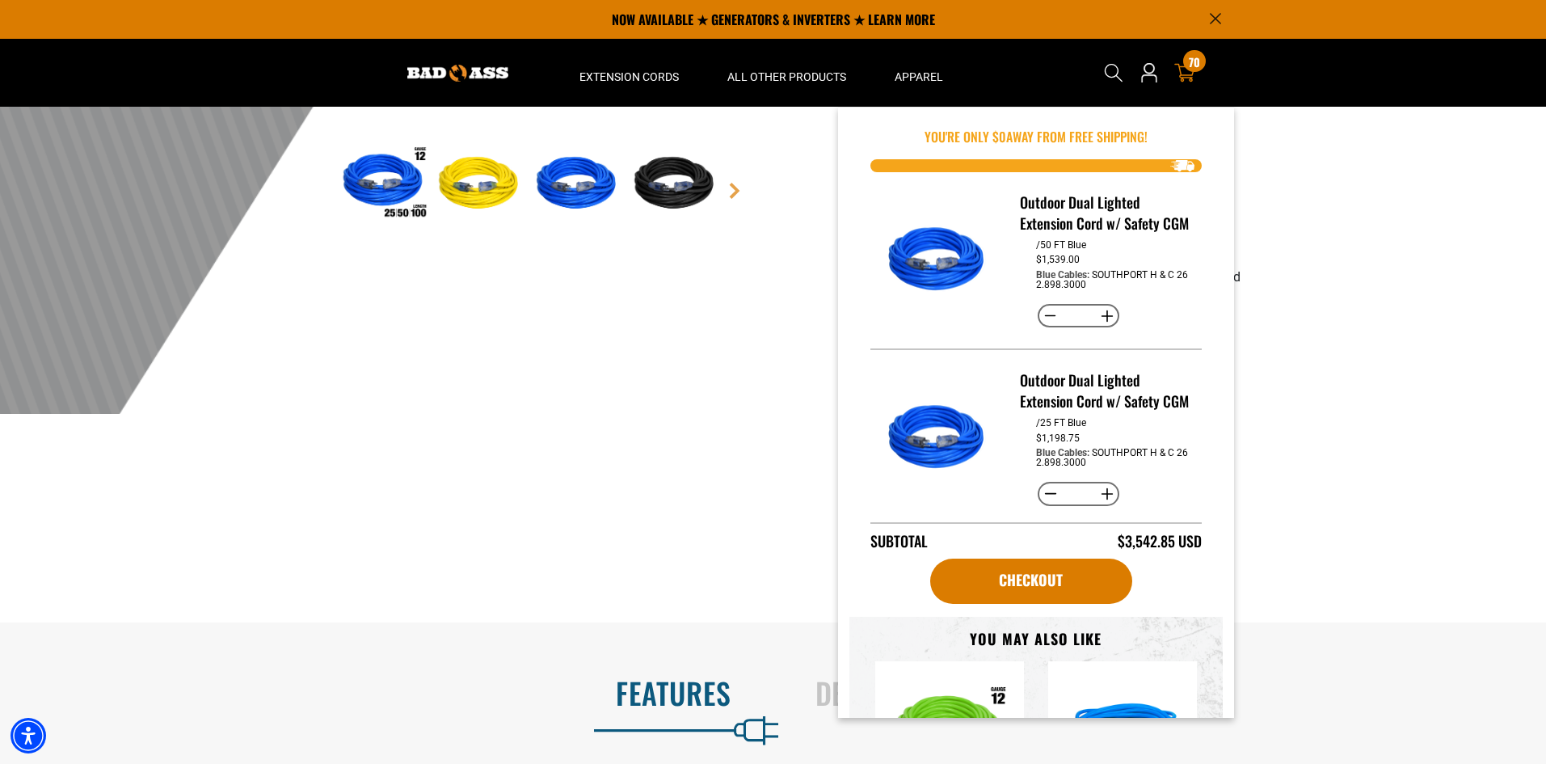
click at [1190, 70] on div "70 70 items" at bounding box center [1194, 61] width 22 height 22
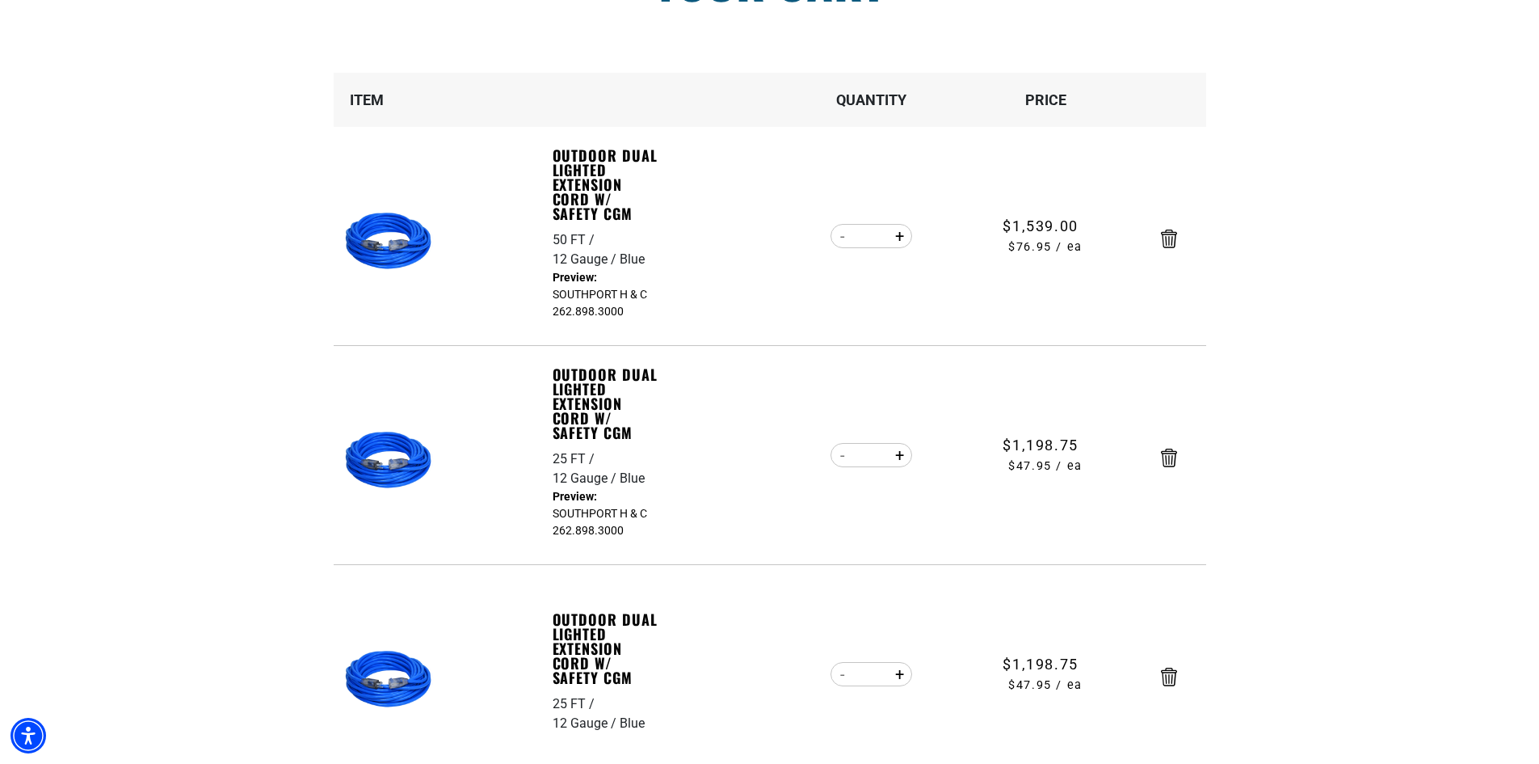
scroll to position [242, 0]
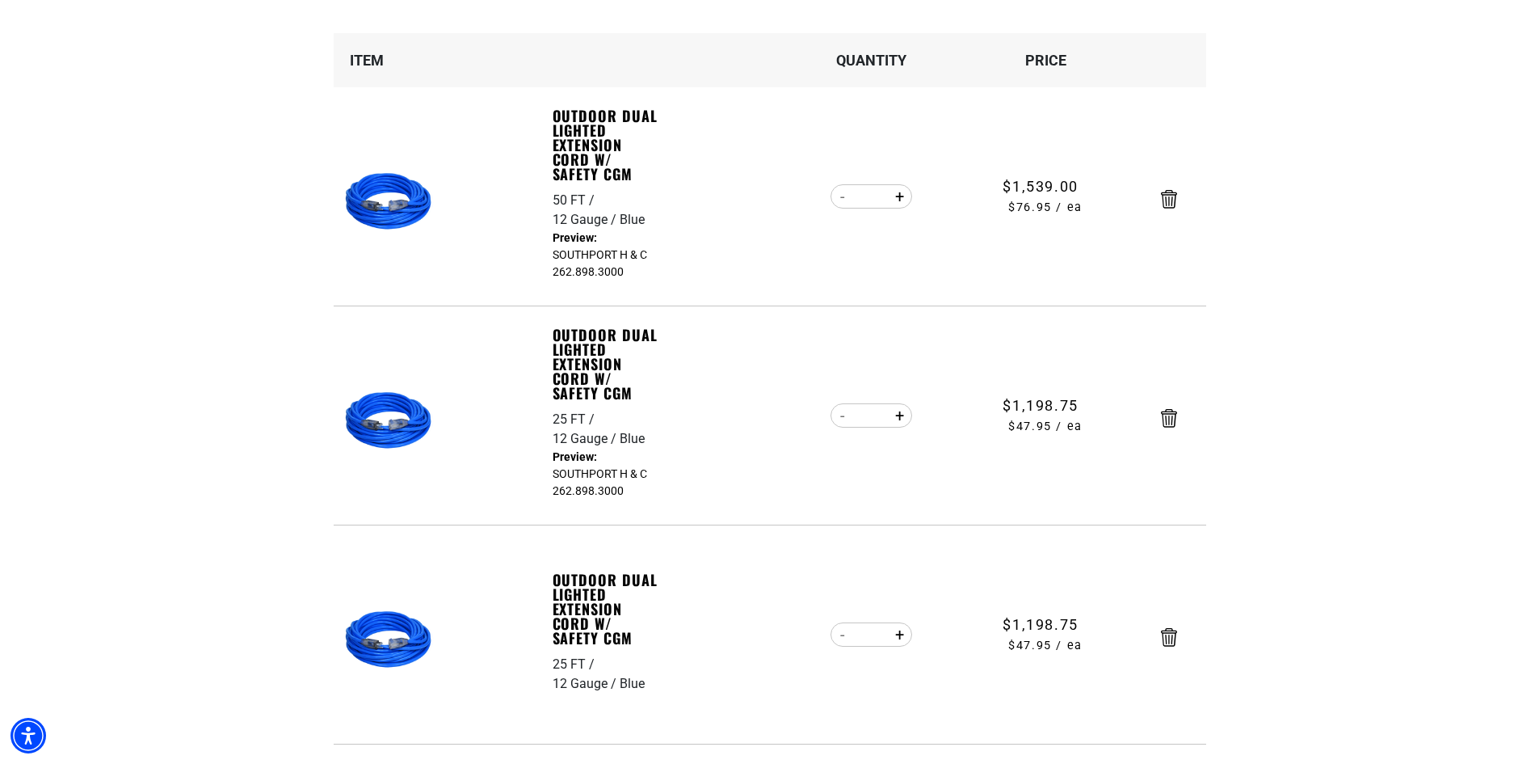
click at [1171, 641] on icon "Remove Outdoor Dual Lighted Extension Cord w/ Safety CGM - 25 FT / 12 Gauge / B…" at bounding box center [1169, 637] width 16 height 19
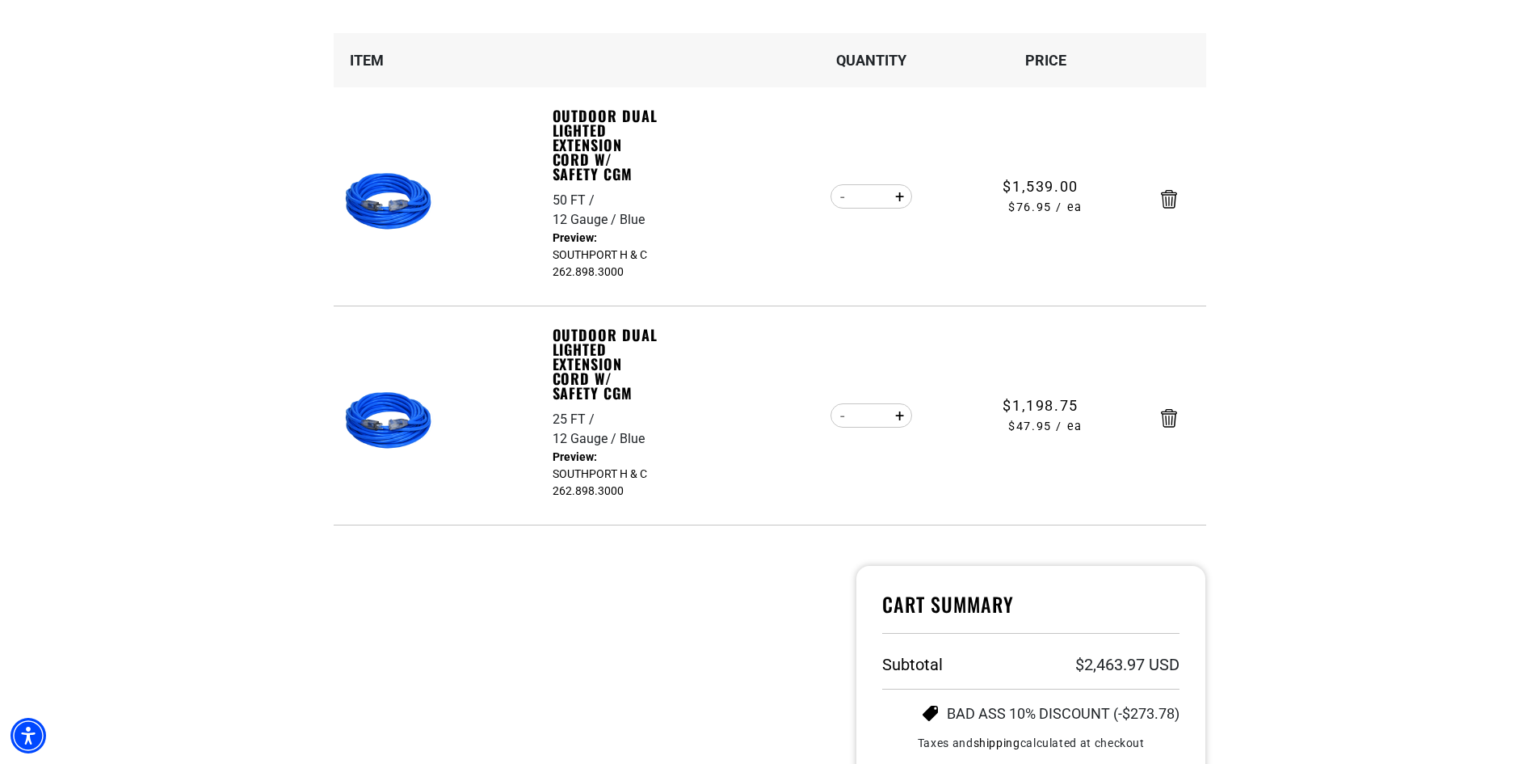
click at [1315, 516] on section "Your cart Your cart is empty Continue Shopping Item Quantity Price 50 FT 12 Gau…" at bounding box center [769, 420] width 1539 height 1112
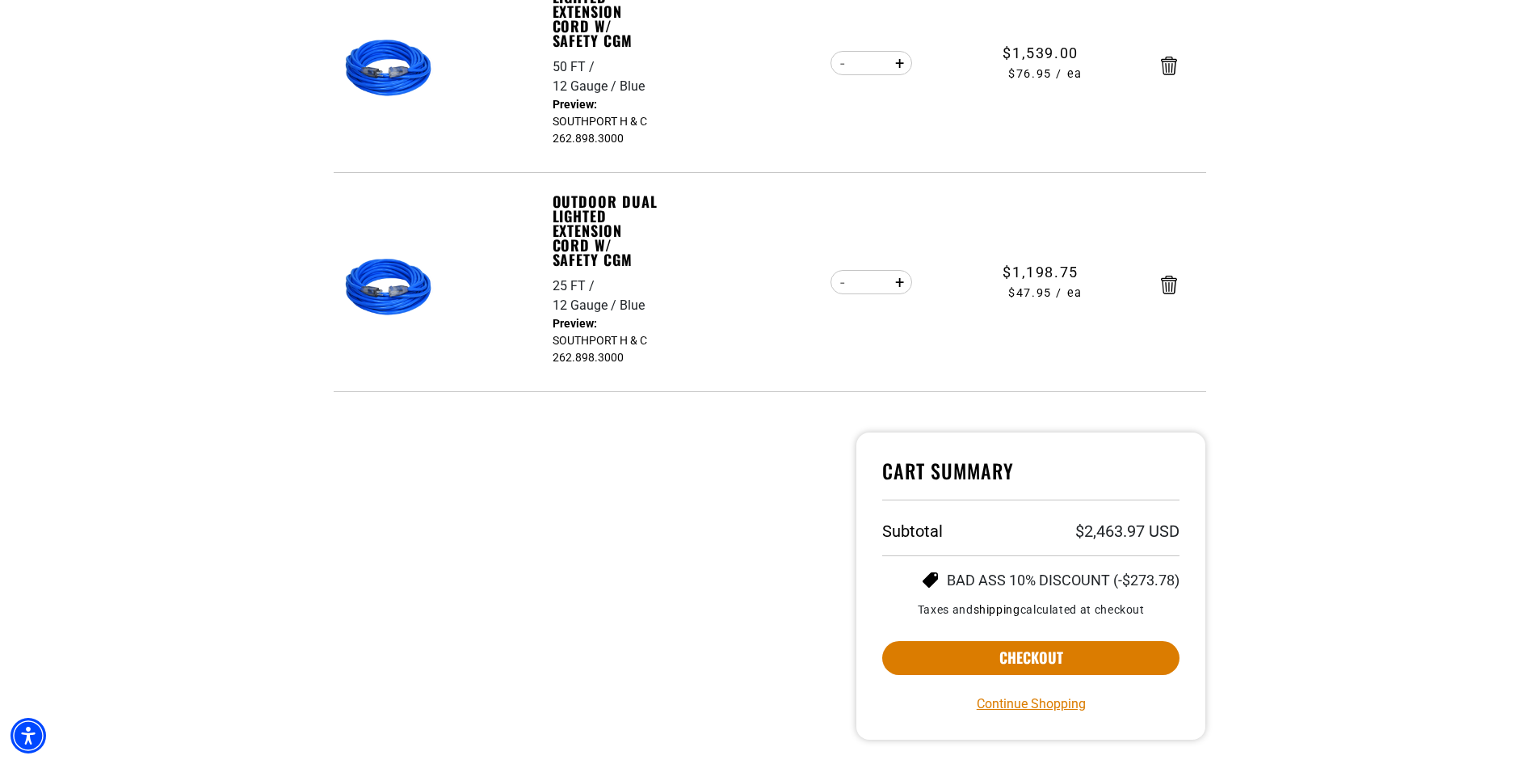
scroll to position [404, 0]
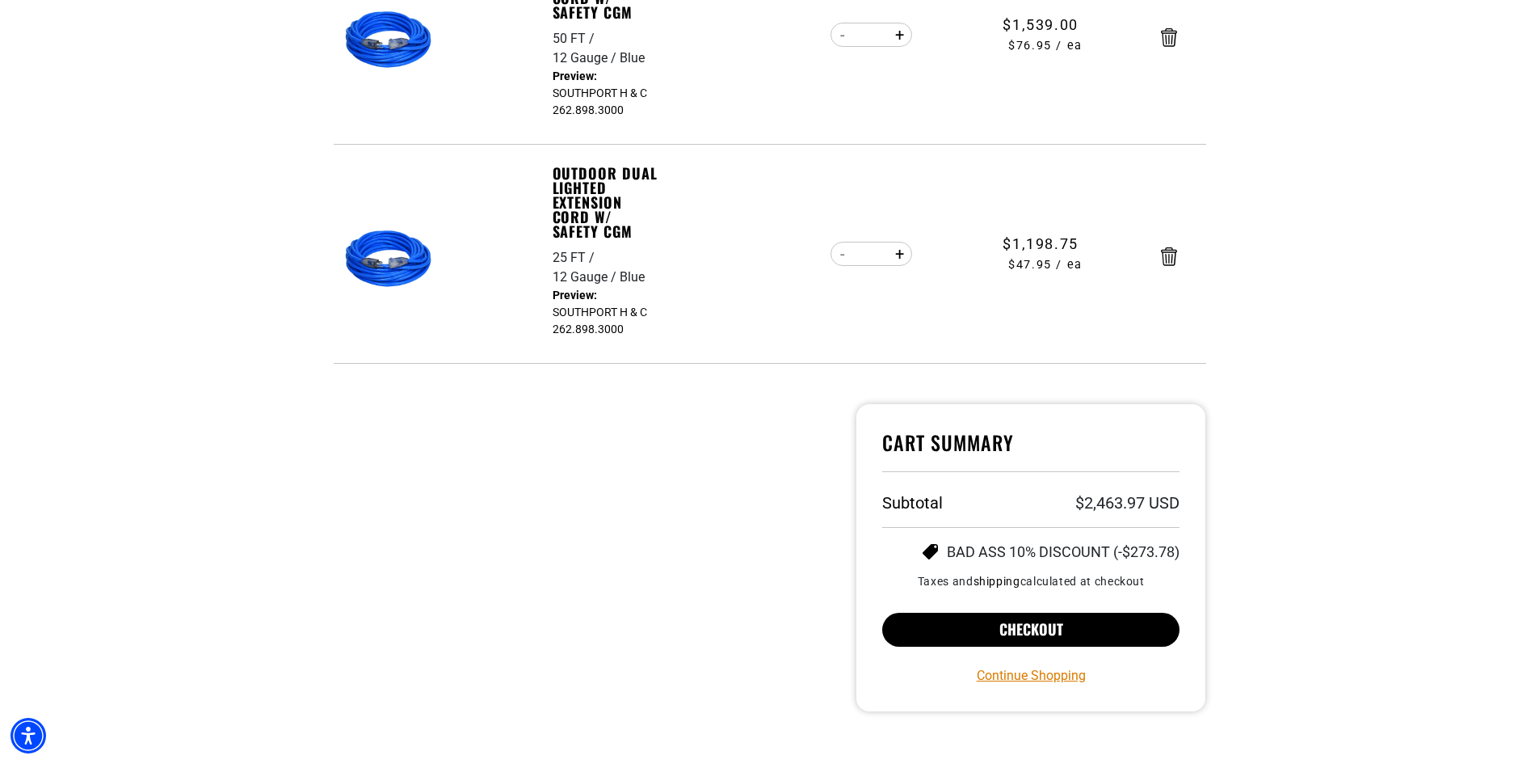
click at [1034, 627] on button "Checkout" at bounding box center [1031, 629] width 298 height 34
